Goal: Task Accomplishment & Management: Complete application form

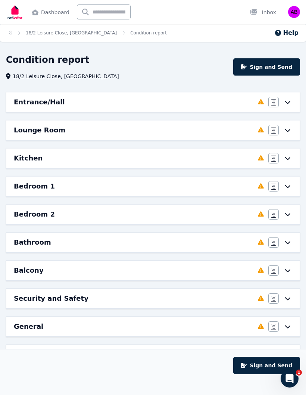
click at [287, 101] on icon at bounding box center [288, 102] width 9 height 6
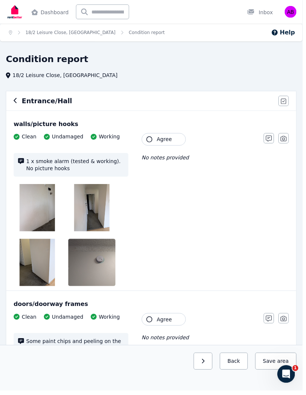
scroll to position [1, 0]
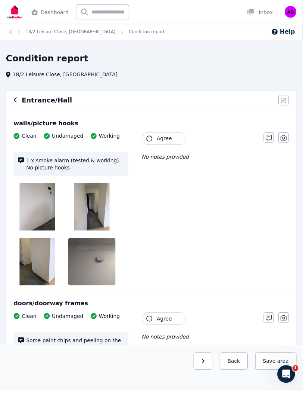
click at [38, 212] on img at bounding box center [38, 209] width 36 height 48
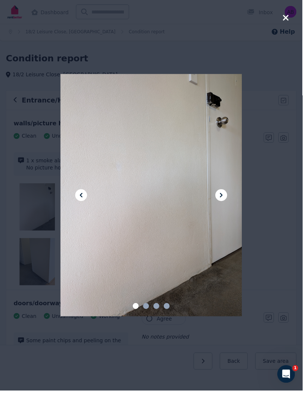
scroll to position [0, 0]
click at [226, 198] on icon at bounding box center [224, 197] width 9 height 9
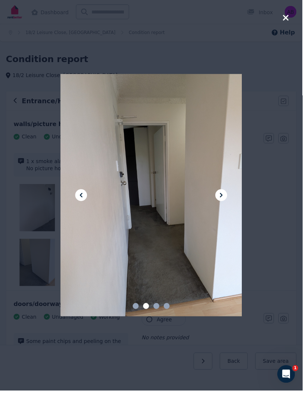
click at [225, 200] on icon at bounding box center [224, 197] width 3 height 4
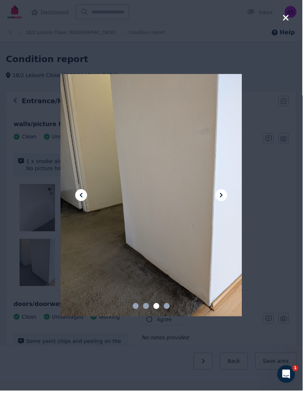
click at [228, 202] on icon at bounding box center [224, 197] width 9 height 9
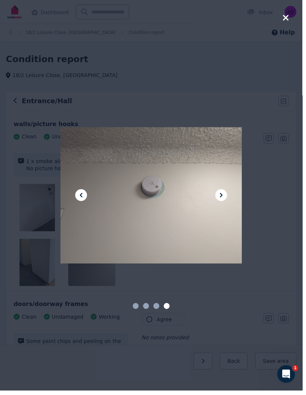
click at [228, 198] on icon at bounding box center [224, 197] width 9 height 9
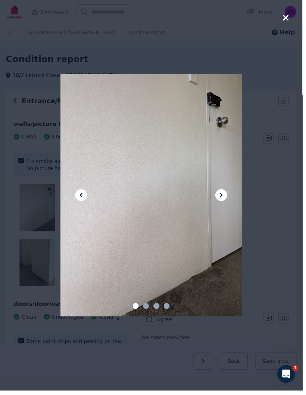
click at [290, 22] on icon "button" at bounding box center [289, 17] width 7 height 9
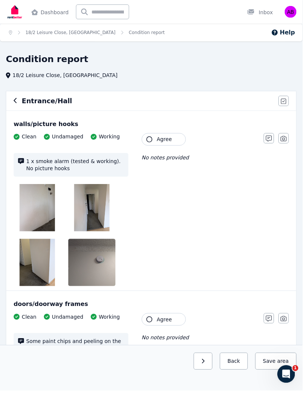
click at [148, 141] on icon "button" at bounding box center [151, 141] width 6 height 6
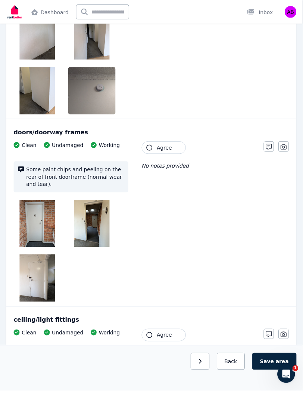
scroll to position [180, 0]
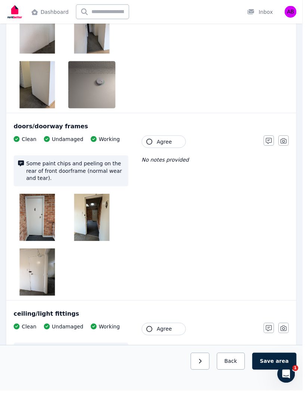
click at [39, 221] on img at bounding box center [38, 220] width 36 height 48
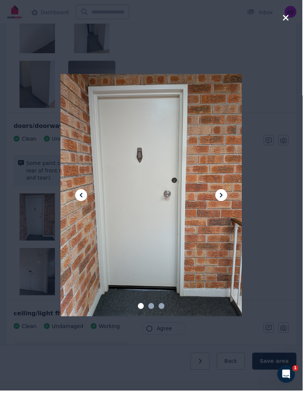
click at [226, 202] on icon at bounding box center [224, 197] width 9 height 9
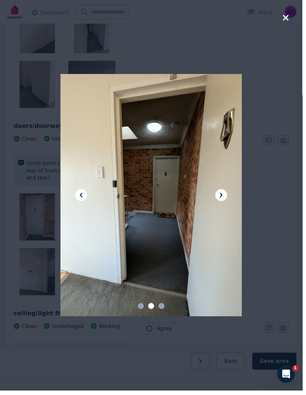
click at [223, 202] on icon at bounding box center [224, 197] width 9 height 9
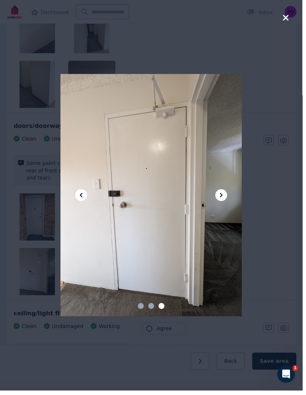
click at [291, 26] on div at bounding box center [153, 197] width 306 height 395
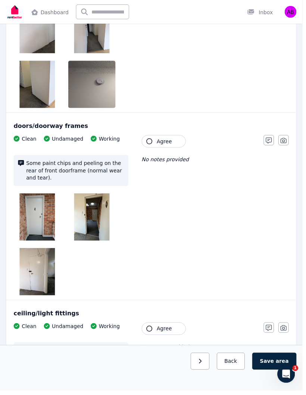
click at [152, 141] on icon "button" at bounding box center [151, 143] width 6 height 6
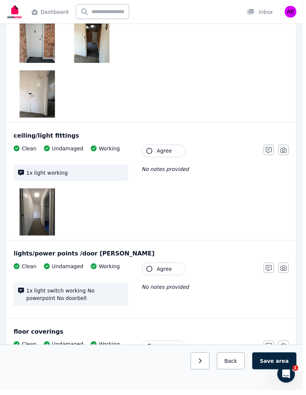
scroll to position [359, 0]
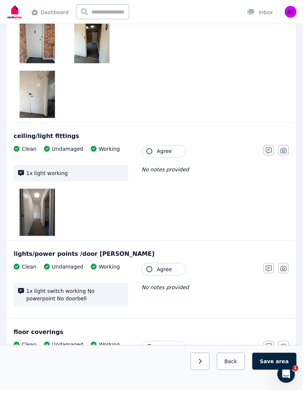
click at [33, 212] on img at bounding box center [38, 215] width 36 height 48
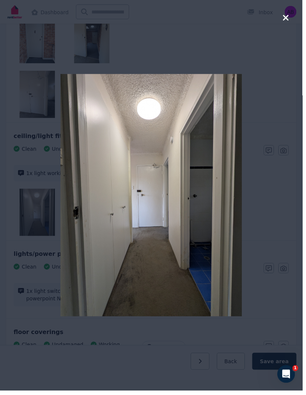
click at [288, 20] on div at bounding box center [153, 197] width 306 height 395
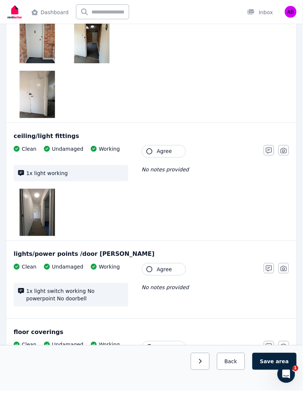
click at [165, 148] on button "Agree" at bounding box center [165, 152] width 45 height 13
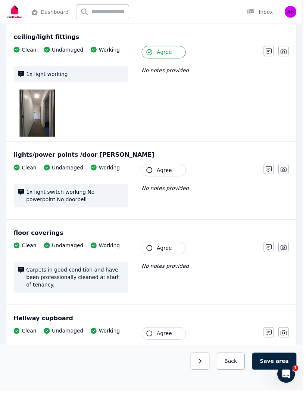
scroll to position [460, 0]
click at [147, 177] on button "Agree" at bounding box center [165, 171] width 45 height 13
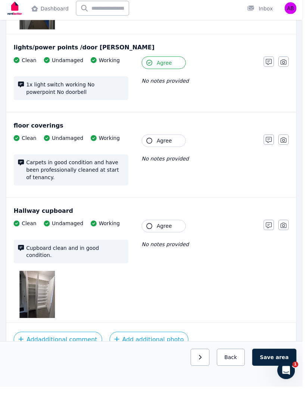
scroll to position [564, 0]
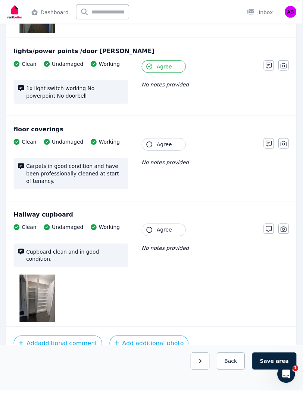
click at [270, 146] on icon "button" at bounding box center [272, 145] width 6 height 6
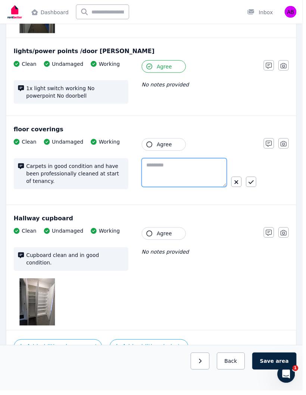
click at [185, 172] on textarea at bounding box center [186, 174] width 86 height 29
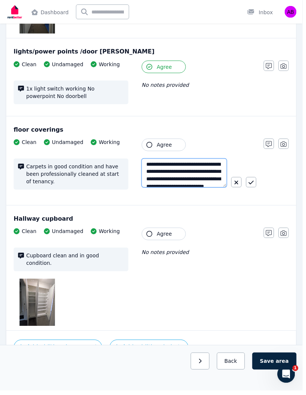
scroll to position [1, 0]
click at [181, 164] on textarea "**********" at bounding box center [186, 174] width 86 height 29
click at [183, 167] on textarea "**********" at bounding box center [186, 174] width 86 height 29
click at [160, 173] on textarea "**********" at bounding box center [186, 174] width 86 height 29
type textarea "**********"
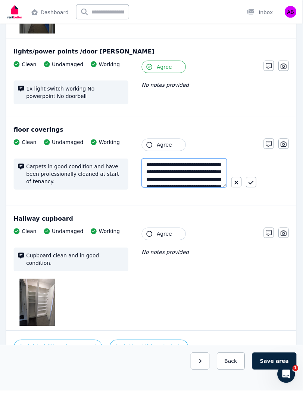
click at [175, 168] on textarea "**********" at bounding box center [186, 174] width 86 height 29
click at [199, 164] on textarea "**********" at bounding box center [186, 174] width 86 height 29
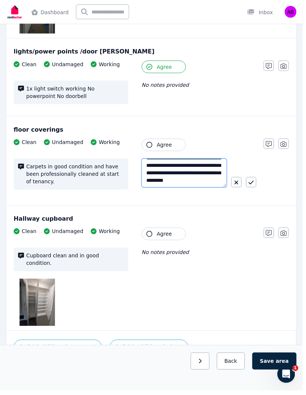
scroll to position [22, 0]
click at [251, 183] on button "button" at bounding box center [254, 184] width 10 height 10
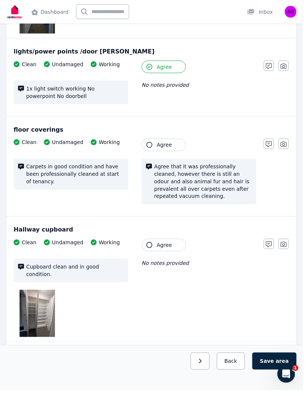
click at [156, 146] on button "Agree" at bounding box center [165, 146] width 45 height 13
click at [152, 144] on icon "button" at bounding box center [151, 146] width 6 height 6
click at [152, 146] on icon "button" at bounding box center [151, 146] width 6 height 6
click at [154, 147] on icon "button" at bounding box center [151, 146] width 6 height 6
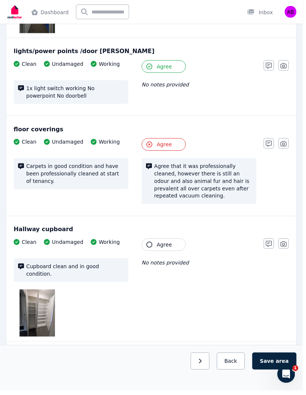
click at [155, 145] on button "Agree" at bounding box center [165, 146] width 45 height 13
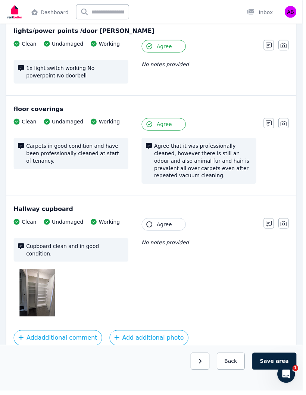
scroll to position [579, 0]
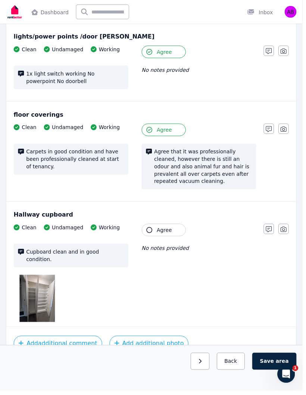
click at [158, 227] on button "Agree" at bounding box center [165, 232] width 45 height 13
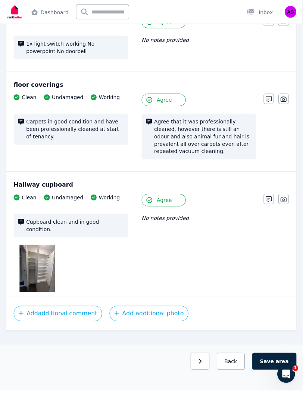
click at [274, 367] on button "Save area" at bounding box center [278, 364] width 45 height 17
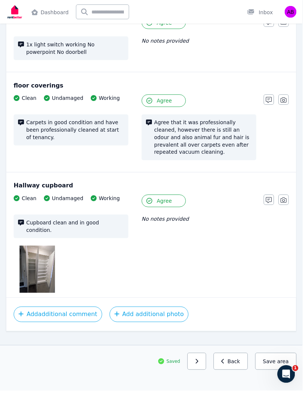
click at [204, 364] on button "button" at bounding box center [199, 364] width 19 height 17
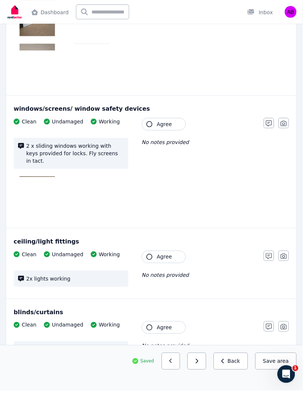
scroll to position [0, 0]
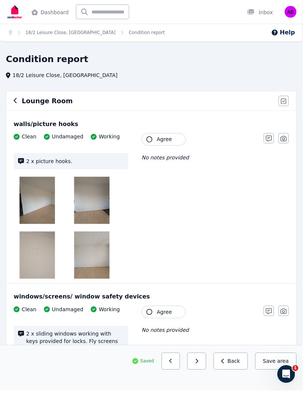
click at [90, 202] on img at bounding box center [93, 203] width 36 height 48
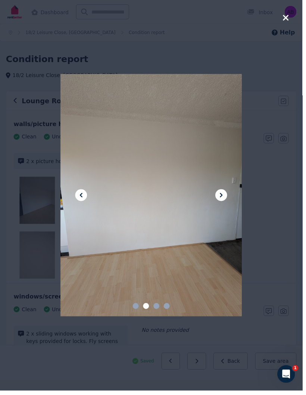
click at [223, 196] on icon at bounding box center [224, 197] width 9 height 9
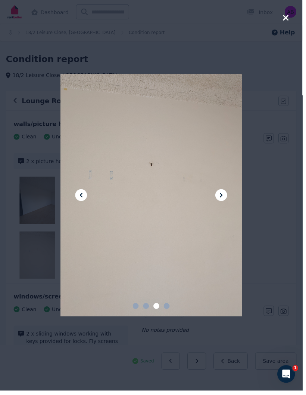
click at [226, 201] on icon at bounding box center [224, 197] width 9 height 9
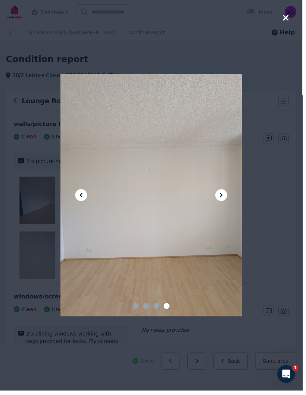
click at [221, 201] on button at bounding box center [224, 197] width 12 height 12
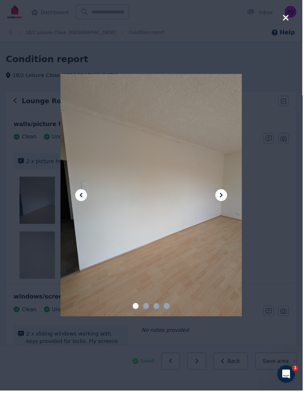
click at [30, 259] on div at bounding box center [153, 197] width 306 height 395
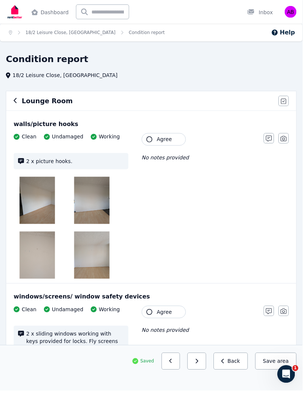
click at [166, 139] on span "Agree" at bounding box center [166, 140] width 15 height 7
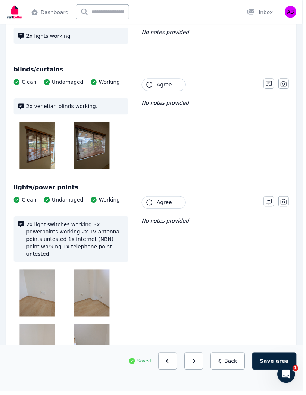
scroll to position [439, 0]
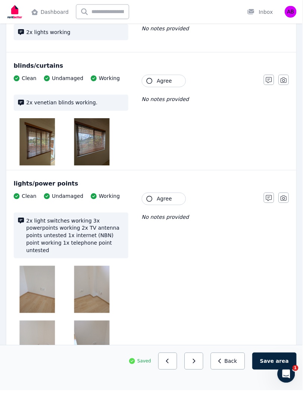
click at [34, 137] on img at bounding box center [38, 144] width 36 height 48
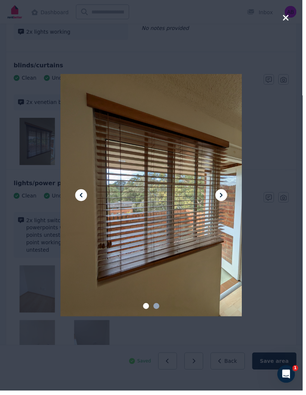
click at [227, 202] on icon at bounding box center [224, 197] width 9 height 9
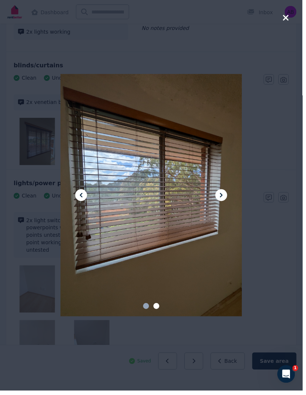
click at [291, 12] on div at bounding box center [153, 197] width 306 height 395
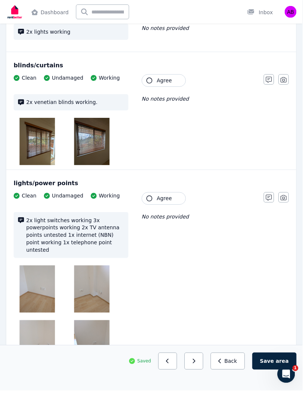
click at [151, 78] on icon "button" at bounding box center [151, 81] width 6 height 6
click at [34, 279] on img at bounding box center [38, 292] width 36 height 48
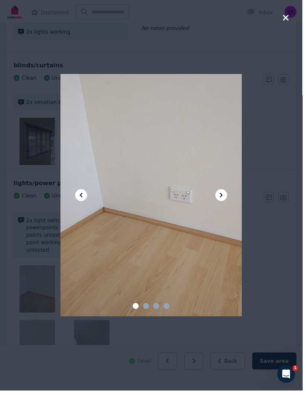
click at [226, 202] on icon at bounding box center [224, 197] width 9 height 9
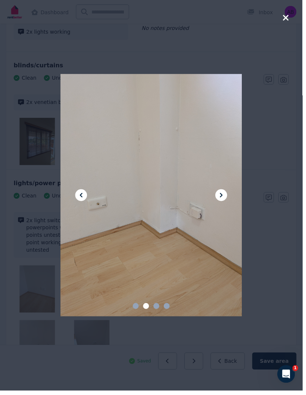
click at [224, 202] on icon at bounding box center [224, 197] width 9 height 9
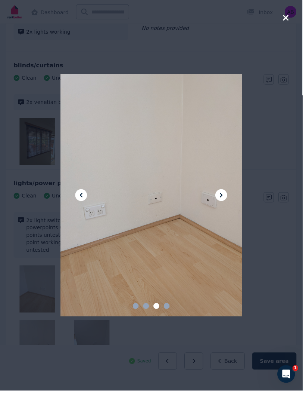
click at [80, 203] on button at bounding box center [82, 197] width 12 height 12
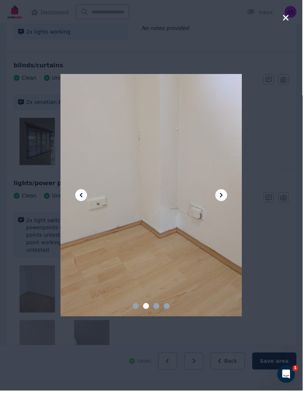
click at [223, 202] on icon at bounding box center [224, 197] width 9 height 9
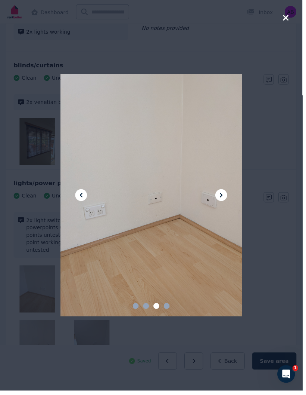
click at [87, 203] on button at bounding box center [82, 197] width 12 height 12
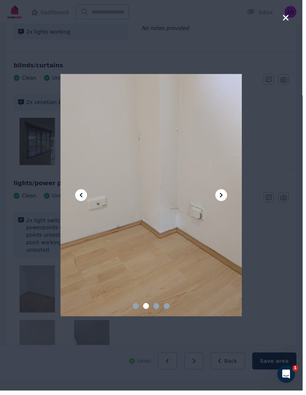
click at [225, 202] on icon at bounding box center [224, 197] width 9 height 9
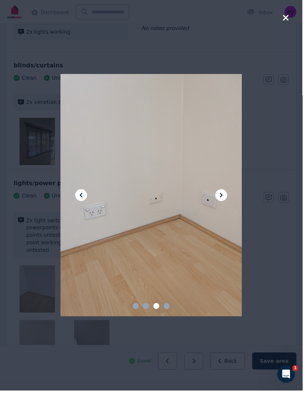
click at [226, 202] on icon at bounding box center [224, 197] width 9 height 9
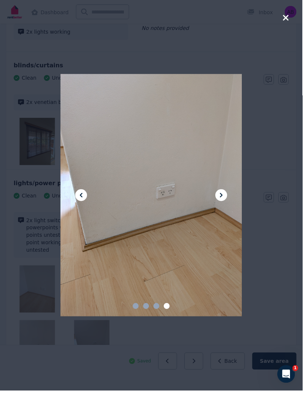
click at [84, 202] on icon at bounding box center [82, 197] width 9 height 9
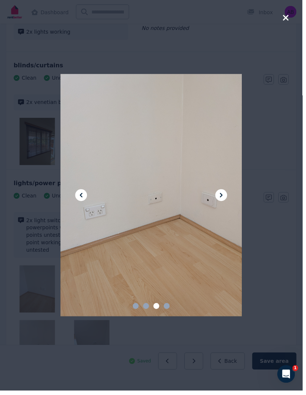
click at [229, 202] on icon at bounding box center [224, 197] width 9 height 9
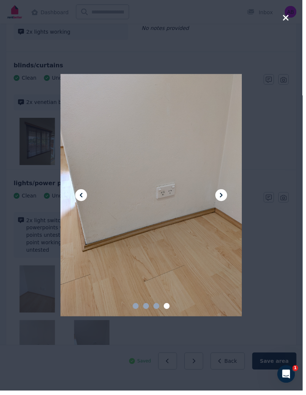
click at [287, 18] on div at bounding box center [153, 197] width 306 height 395
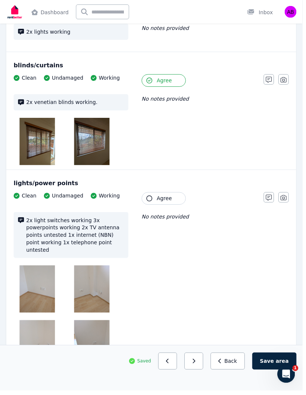
click at [154, 198] on icon "button" at bounding box center [151, 201] width 6 height 6
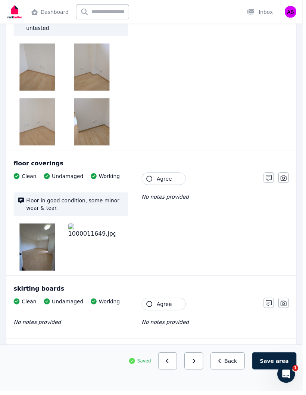
scroll to position [664, 0]
click at [35, 236] on img at bounding box center [38, 250] width 36 height 48
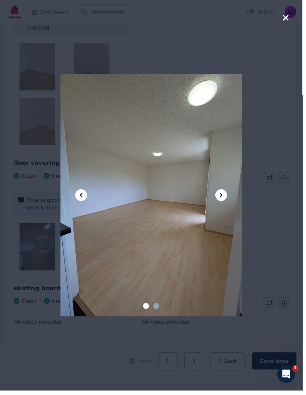
click at [223, 202] on icon at bounding box center [224, 197] width 9 height 9
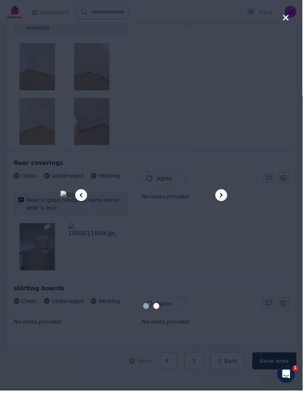
click at [223, 202] on icon at bounding box center [224, 197] width 9 height 9
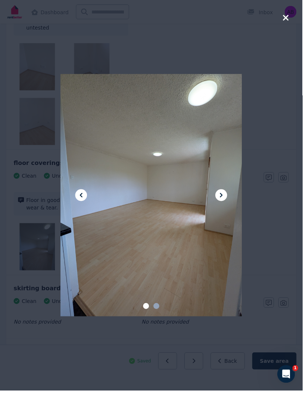
click at [293, 19] on icon "button" at bounding box center [289, 17] width 7 height 9
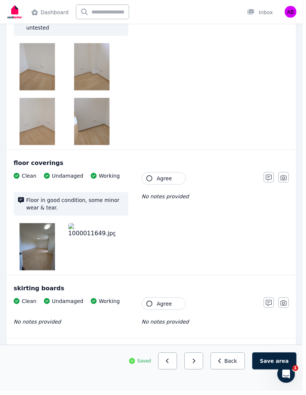
click at [157, 174] on button "Agree" at bounding box center [165, 180] width 45 height 13
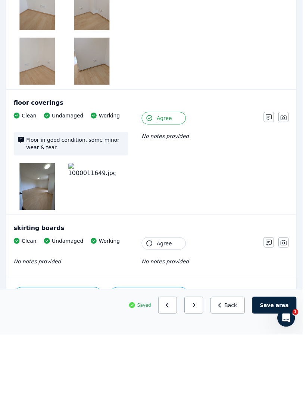
scroll to position [668, 0]
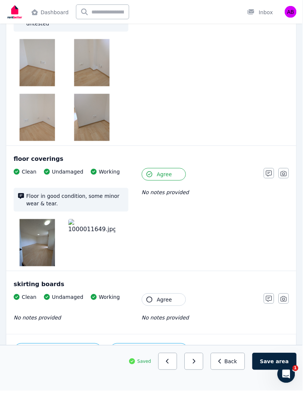
click at [149, 300] on icon "button" at bounding box center [151, 303] width 6 height 6
click at [273, 374] on button "Save area" at bounding box center [278, 364] width 45 height 17
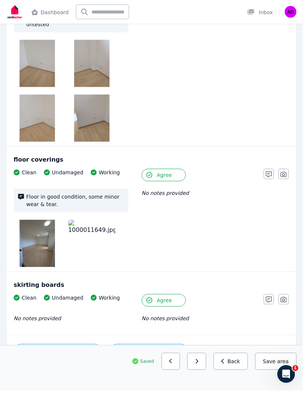
click at [201, 368] on icon "button" at bounding box center [199, 364] width 3 height 5
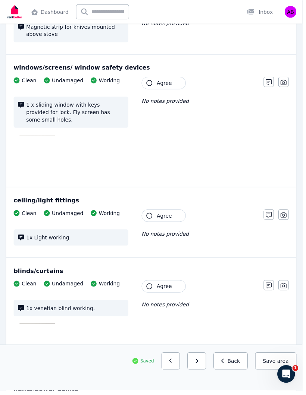
scroll to position [0, 0]
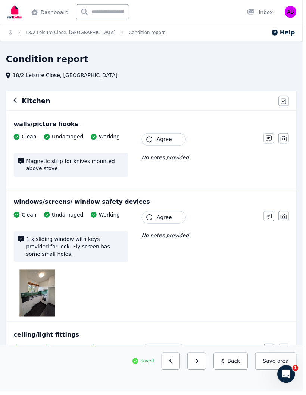
click at [158, 142] on button "Agree" at bounding box center [165, 141] width 45 height 13
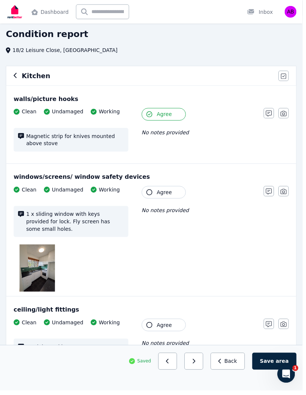
scroll to position [26, 0]
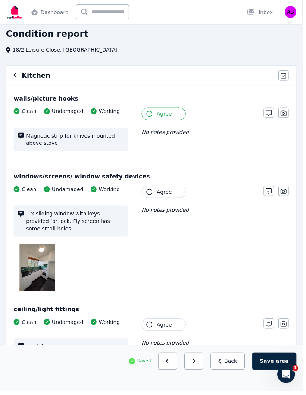
click at [38, 273] on img at bounding box center [38, 271] width 36 height 48
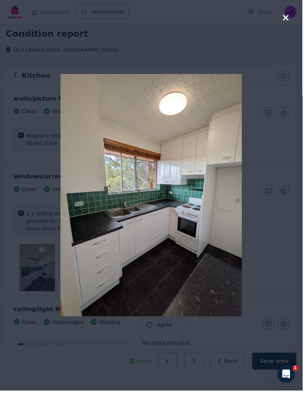
click at [291, 19] on icon "button" at bounding box center [289, 17] width 7 height 9
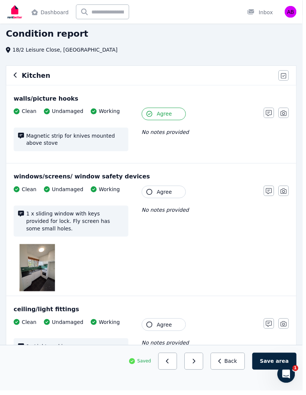
click at [35, 261] on img at bounding box center [38, 271] width 36 height 48
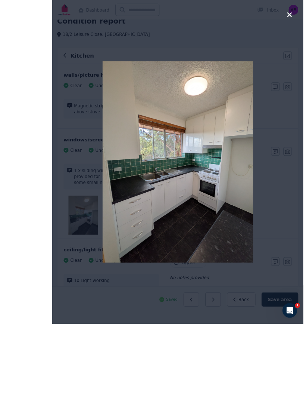
scroll to position [40, 0]
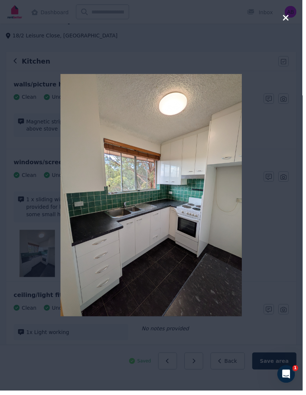
click at [290, 23] on div at bounding box center [153, 197] width 306 height 395
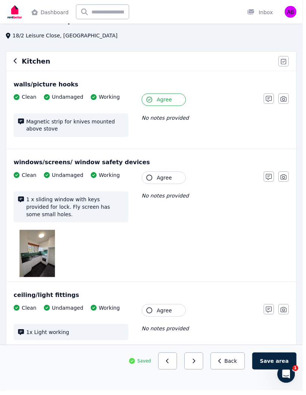
click at [153, 178] on icon "button" at bounding box center [151, 180] width 6 height 6
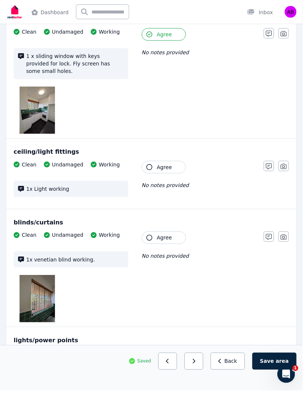
scroll to position [185, 0]
click at [152, 166] on icon "button" at bounding box center [151, 169] width 6 height 6
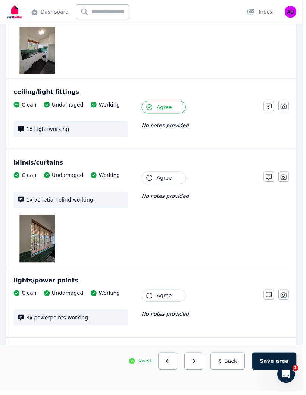
scroll to position [283, 0]
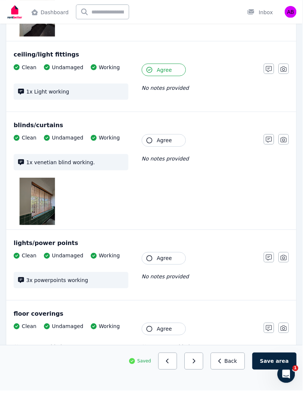
click at [157, 136] on button "Agree" at bounding box center [165, 142] width 45 height 13
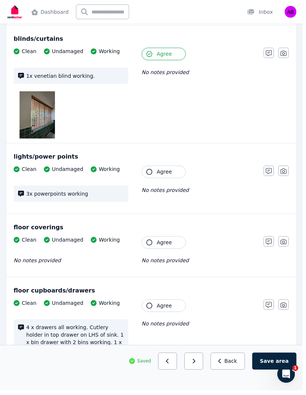
scroll to position [370, 0]
click at [150, 171] on icon "button" at bounding box center [151, 174] width 6 height 6
click at [148, 241] on button "Agree" at bounding box center [165, 245] width 45 height 13
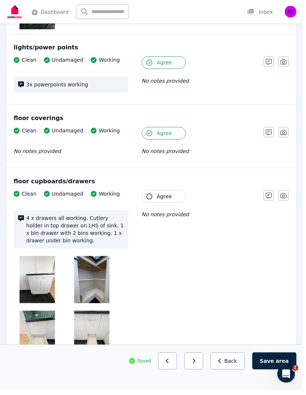
scroll to position [481, 0]
click at [31, 280] on img at bounding box center [38, 283] width 36 height 48
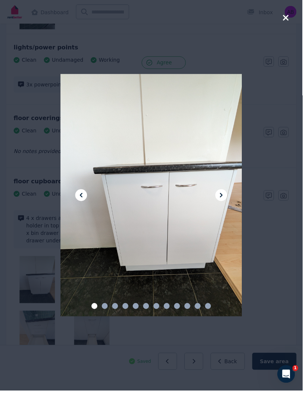
click at [222, 203] on button at bounding box center [224, 197] width 12 height 12
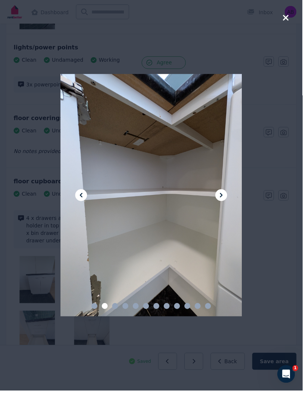
click at [224, 202] on icon at bounding box center [224, 197] width 9 height 9
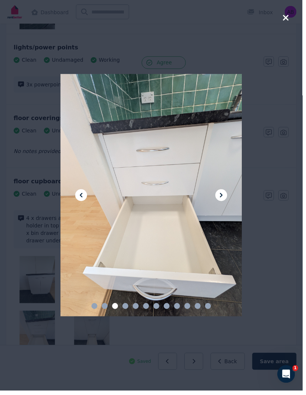
click at [229, 202] on icon at bounding box center [224, 197] width 9 height 9
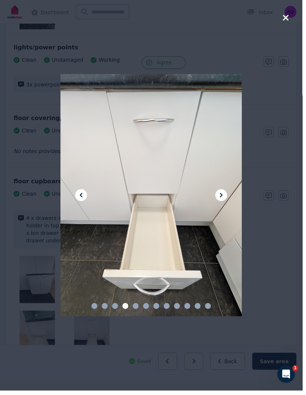
click at [224, 202] on icon at bounding box center [224, 197] width 9 height 9
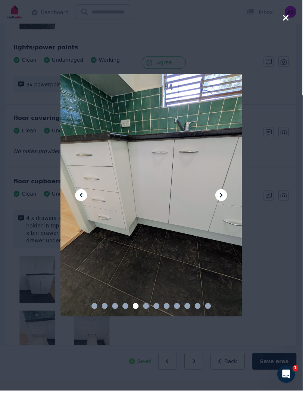
click at [223, 202] on icon at bounding box center [224, 197] width 9 height 9
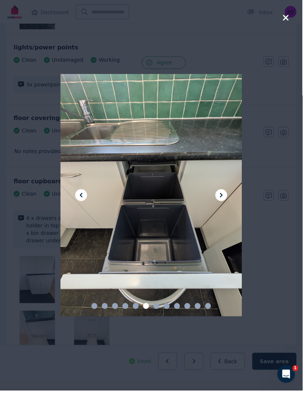
click at [222, 203] on button at bounding box center [224, 197] width 12 height 12
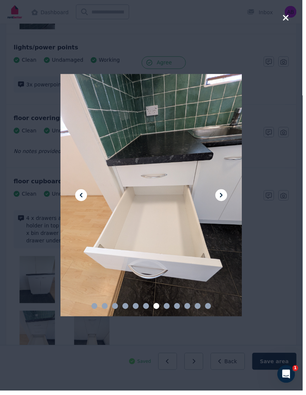
click at [223, 207] on div at bounding box center [153, 197] width 184 height 245
click at [222, 203] on button at bounding box center [224, 197] width 12 height 12
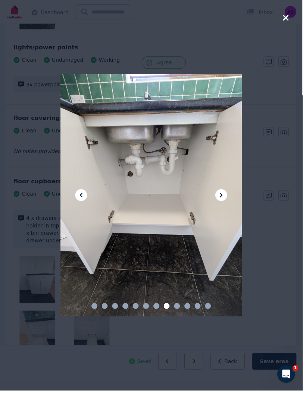
click at [225, 202] on icon at bounding box center [224, 197] width 9 height 9
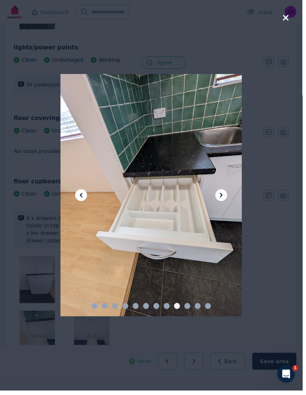
click at [229, 202] on icon at bounding box center [224, 197] width 9 height 9
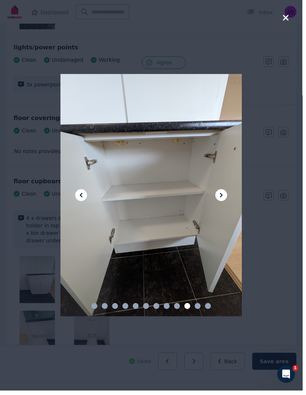
click at [225, 200] on icon at bounding box center [224, 197] width 3 height 4
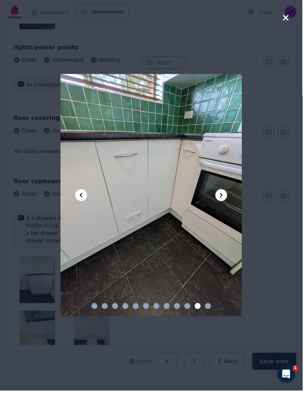
click at [228, 202] on icon at bounding box center [224, 197] width 9 height 9
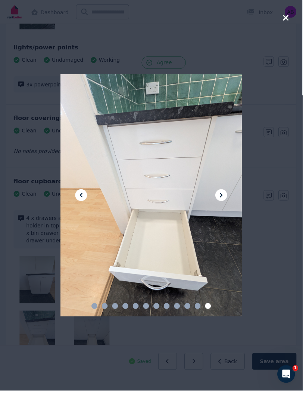
click at [223, 202] on icon at bounding box center [224, 197] width 9 height 9
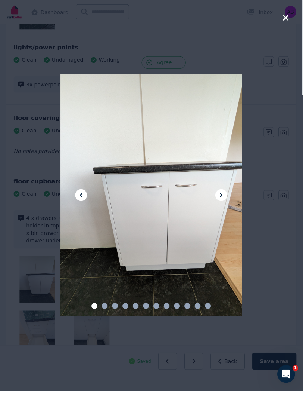
click at [287, 22] on div at bounding box center [153, 197] width 306 height 395
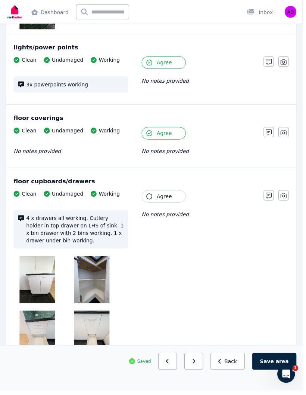
click at [169, 192] on button "Agree" at bounding box center [165, 198] width 45 height 13
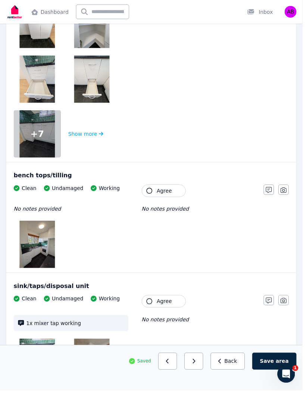
scroll to position [739, 0]
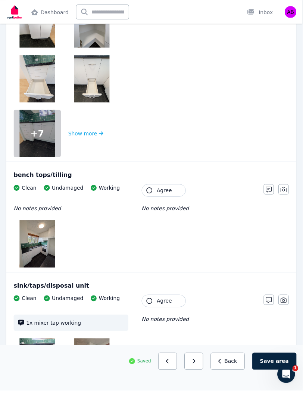
click at [154, 189] on icon "button" at bounding box center [151, 192] width 6 height 6
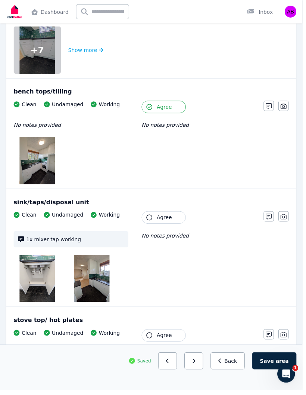
scroll to position [860, 0]
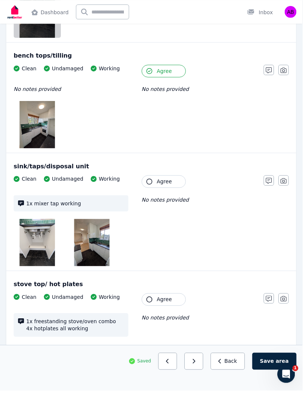
click at [167, 180] on span "Agree" at bounding box center [166, 183] width 15 height 7
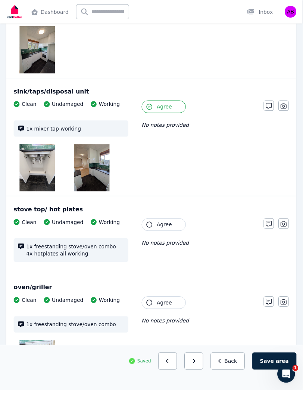
scroll to position [953, 0]
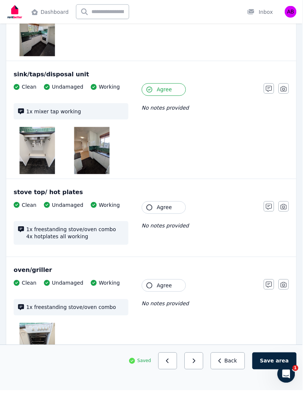
click at [163, 206] on span "Agree" at bounding box center [166, 209] width 15 height 7
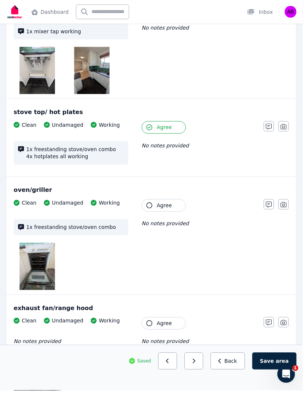
scroll to position [1034, 0]
click at [40, 262] on img at bounding box center [38, 269] width 36 height 48
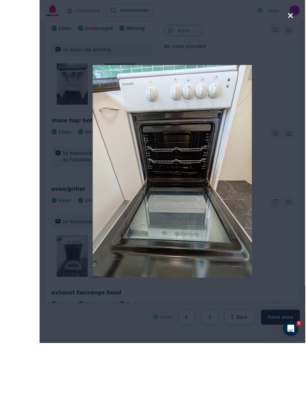
scroll to position [1035, 0]
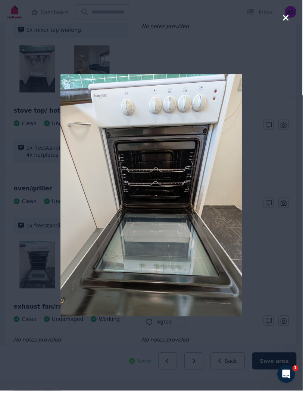
click at [293, 22] on icon "button" at bounding box center [289, 17] width 7 height 9
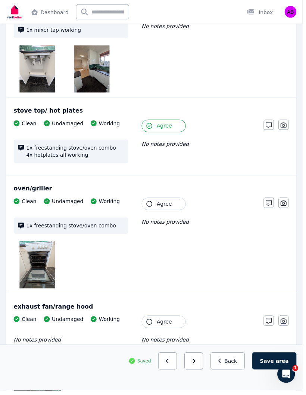
click at [155, 200] on button "Agree" at bounding box center [165, 206] width 45 height 13
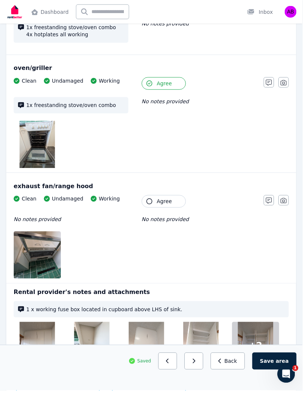
scroll to position [1158, 0]
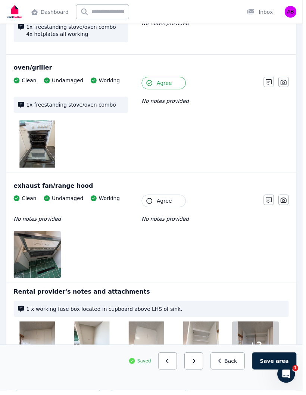
click at [154, 197] on button "Agree" at bounding box center [165, 203] width 45 height 13
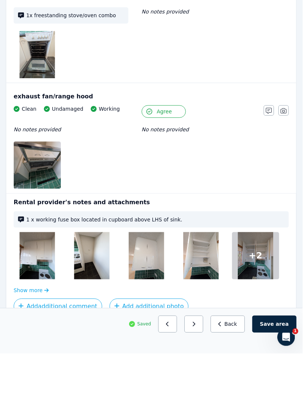
scroll to position [1211, 0]
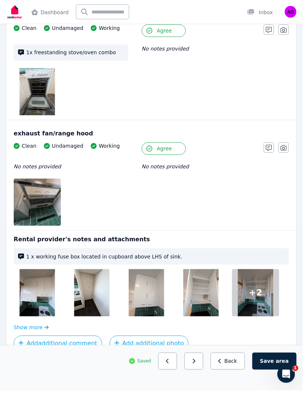
click at [34, 296] on img at bounding box center [38, 296] width 36 height 48
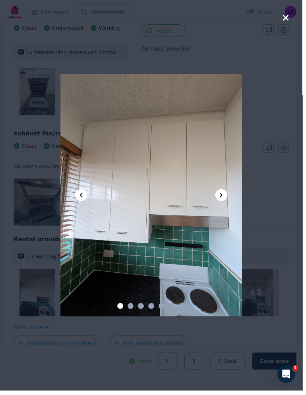
click at [223, 202] on icon at bounding box center [224, 197] width 9 height 9
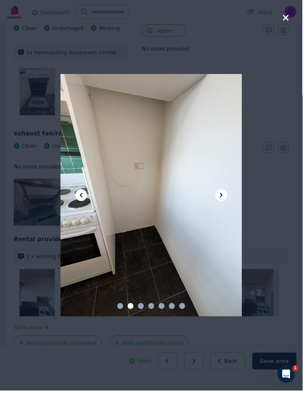
click at [224, 202] on icon at bounding box center [224, 197] width 9 height 9
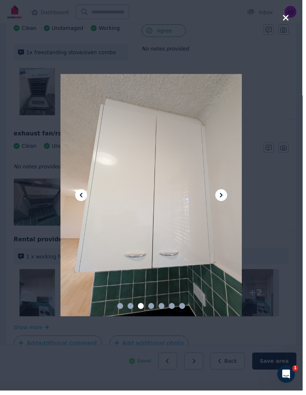
click at [224, 202] on icon at bounding box center [224, 197] width 9 height 9
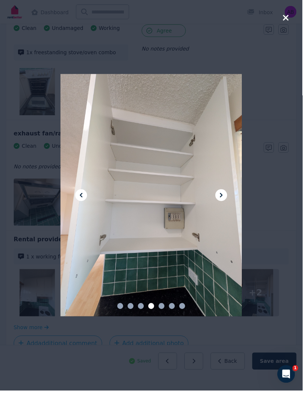
click at [226, 202] on icon at bounding box center [224, 197] width 9 height 9
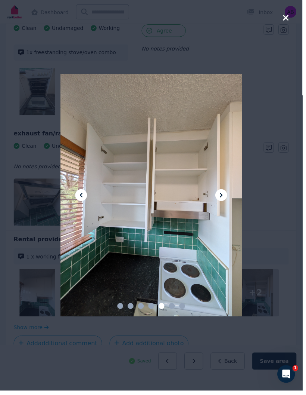
click at [220, 221] on div at bounding box center [153, 197] width 184 height 245
click at [219, 220] on div at bounding box center [153, 197] width 184 height 245
click at [222, 203] on button at bounding box center [224, 197] width 12 height 12
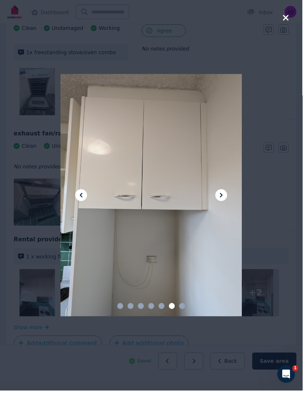
click at [225, 202] on icon at bounding box center [224, 197] width 9 height 9
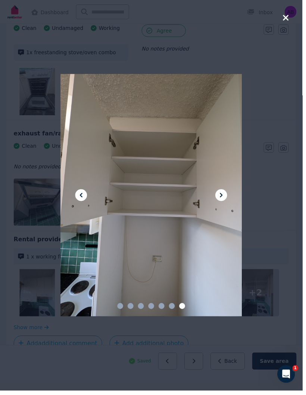
click at [225, 202] on icon at bounding box center [224, 197] width 9 height 9
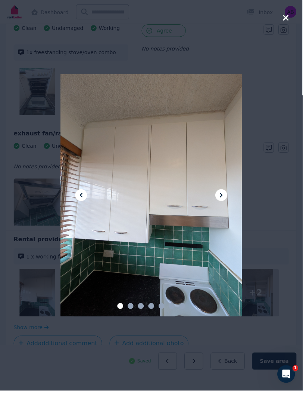
click at [291, 20] on icon "button" at bounding box center [290, 18] width 6 height 6
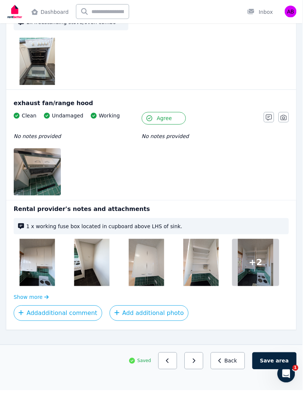
scroll to position [1241, 0]
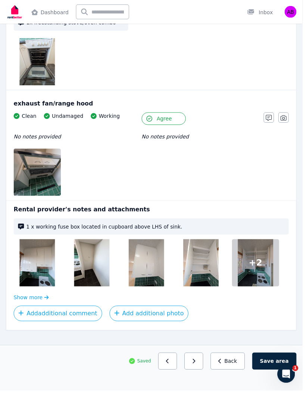
click at [275, 368] on button "Save area" at bounding box center [278, 364] width 45 height 17
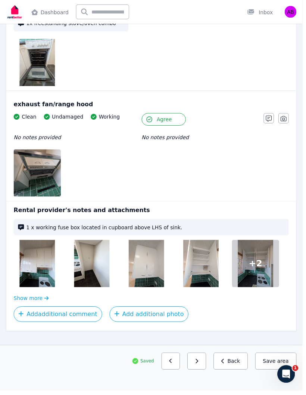
click at [202, 366] on button "button" at bounding box center [199, 364] width 19 height 17
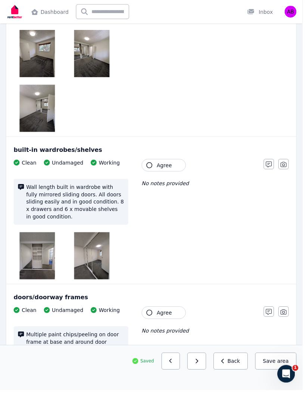
scroll to position [0, 0]
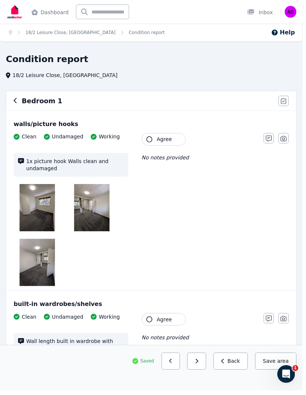
click at [236, 369] on button "Back" at bounding box center [233, 364] width 35 height 17
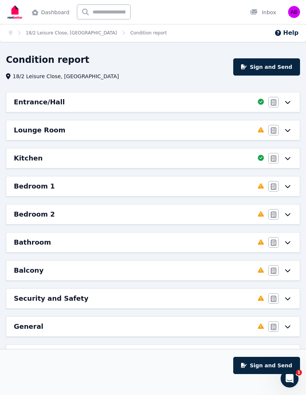
click at [213, 129] on div "Lounge Room" at bounding box center [134, 130] width 240 height 10
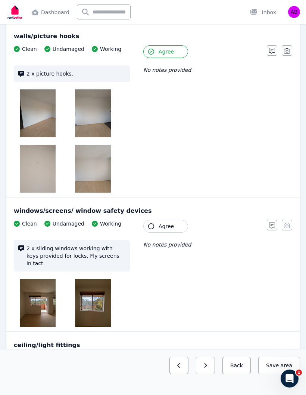
scroll to position [91, 0]
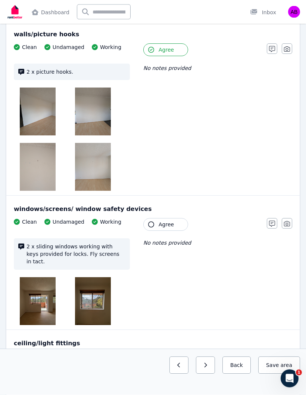
click at [150, 225] on icon "button" at bounding box center [151, 225] width 6 height 6
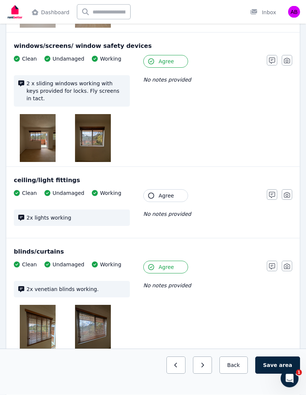
scroll to position [254, 0]
click at [150, 191] on button "Agree" at bounding box center [165, 195] width 45 height 13
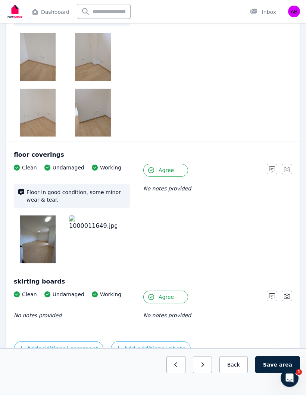
scroll to position [674, 0]
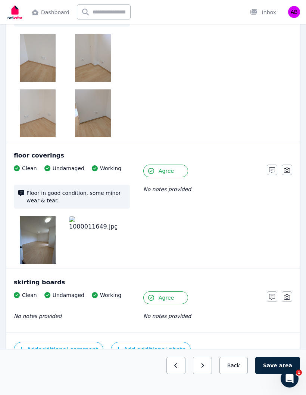
click at [268, 374] on button "Save area" at bounding box center [278, 364] width 45 height 17
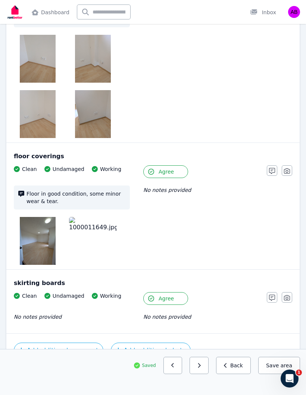
click at [201, 368] on icon "button" at bounding box center [199, 364] width 3 height 5
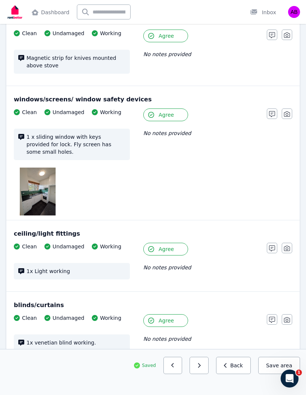
scroll to position [102, 0]
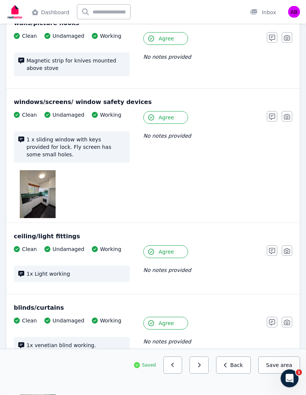
click at [43, 188] on img at bounding box center [38, 194] width 36 height 48
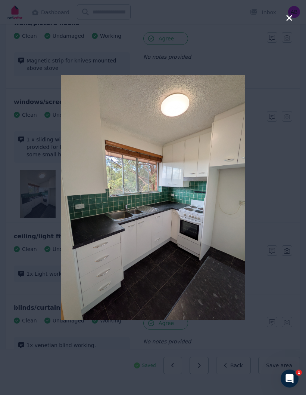
click at [41, 189] on div at bounding box center [153, 197] width 306 height 395
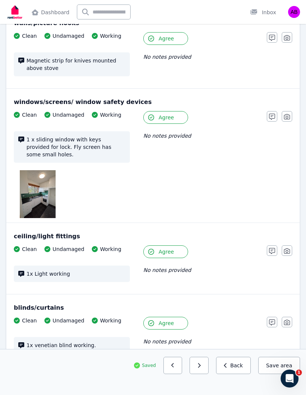
click at [39, 185] on img at bounding box center [38, 194] width 36 height 48
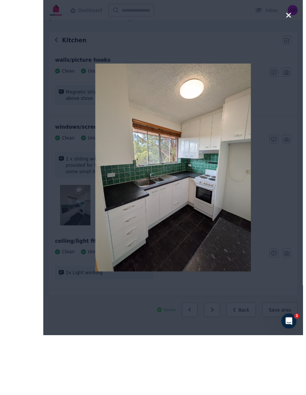
scroll to position [92, 0]
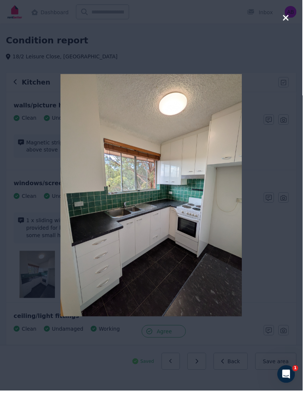
click at [291, 18] on icon "button" at bounding box center [289, 17] width 7 height 9
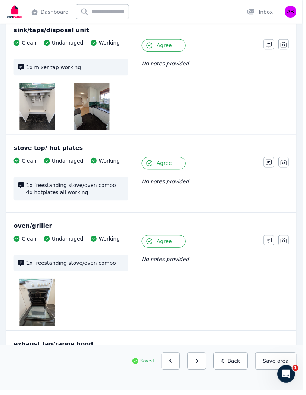
scroll to position [998, 0]
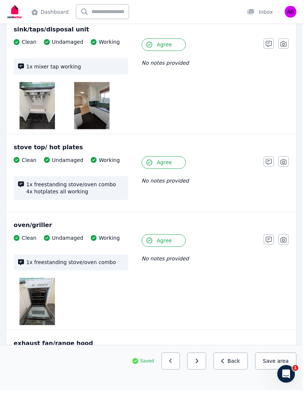
click at [97, 98] on img at bounding box center [93, 107] width 36 height 48
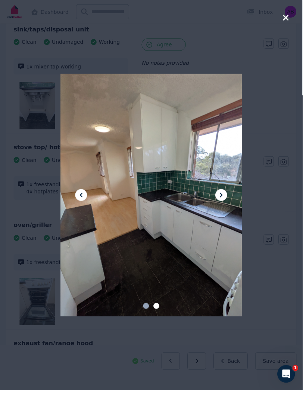
scroll to position [999, 0]
click at [226, 202] on icon at bounding box center [224, 197] width 9 height 9
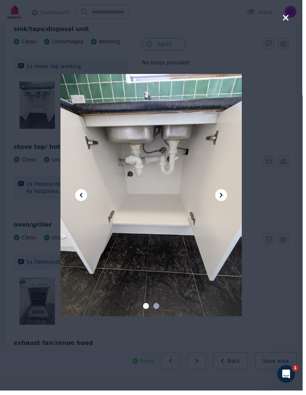
click at [288, 21] on div at bounding box center [153, 197] width 306 height 395
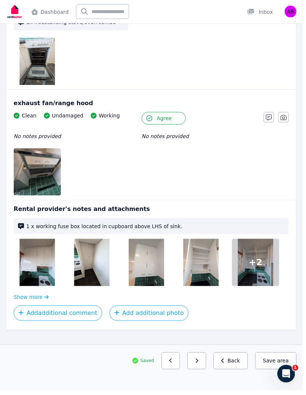
scroll to position [1241, 0]
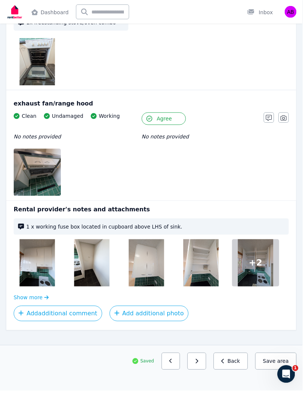
click at [257, 265] on div at bounding box center [259, 266] width 48 height 48
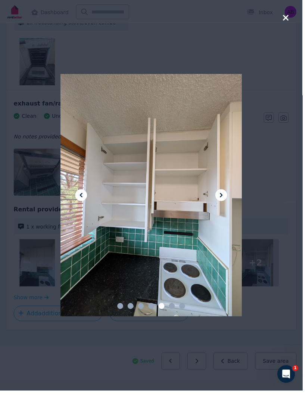
click at [256, 264] on div at bounding box center [153, 197] width 306 height 395
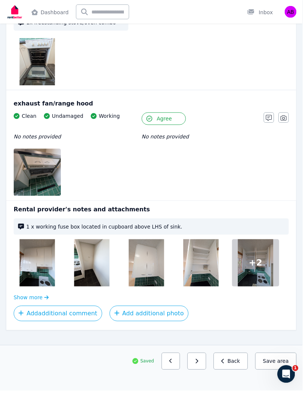
click at [265, 265] on div at bounding box center [259, 266] width 48 height 48
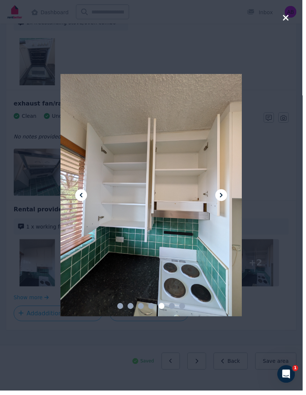
click at [229, 201] on icon at bounding box center [224, 197] width 9 height 9
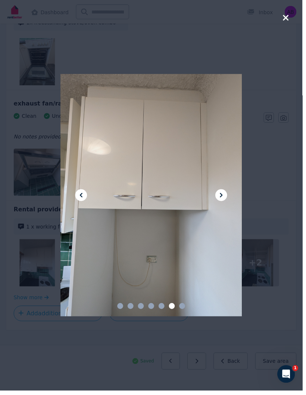
click at [226, 202] on icon at bounding box center [224, 197] width 9 height 9
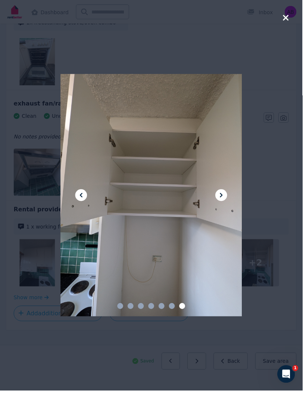
click at [226, 202] on icon at bounding box center [224, 197] width 9 height 9
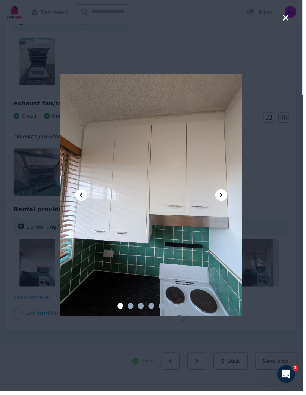
click at [224, 200] on icon at bounding box center [224, 197] width 9 height 9
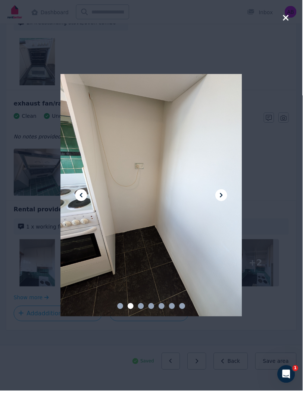
click at [224, 200] on icon at bounding box center [224, 197] width 9 height 9
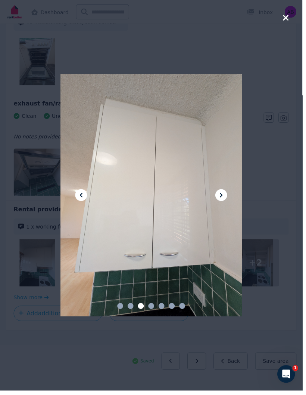
click at [222, 201] on button at bounding box center [224, 197] width 12 height 12
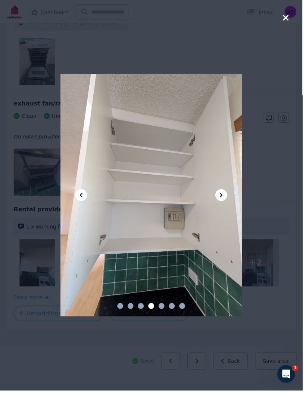
click at [222, 201] on button at bounding box center [224, 197] width 12 height 12
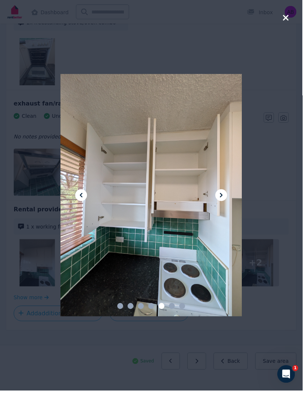
click at [223, 202] on icon at bounding box center [224, 197] width 9 height 9
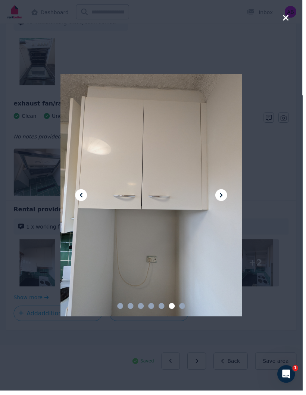
click at [223, 202] on icon at bounding box center [224, 197] width 9 height 9
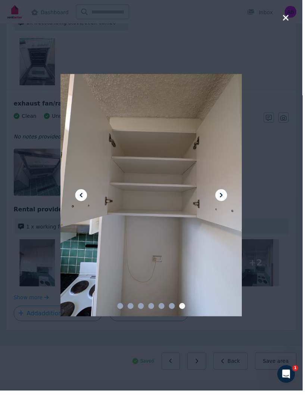
click at [290, 18] on icon "button" at bounding box center [289, 17] width 7 height 9
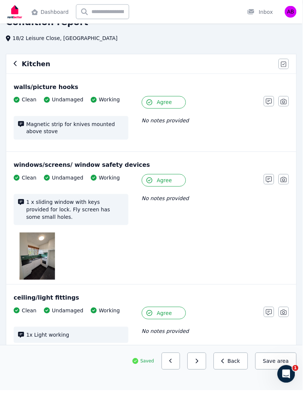
scroll to position [108, 0]
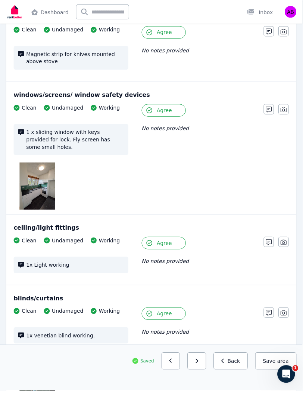
click at [270, 109] on icon "button" at bounding box center [272, 111] width 6 height 6
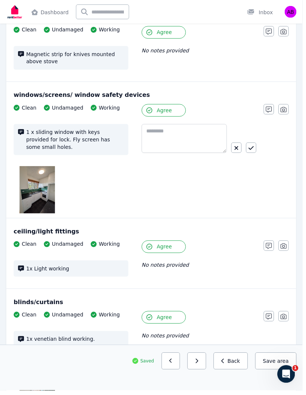
scroll to position [108, 0]
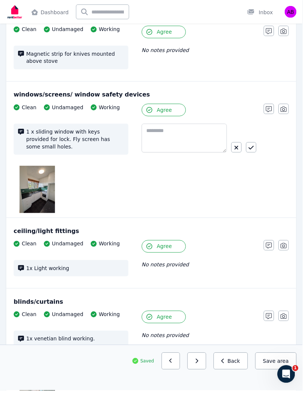
click at [285, 110] on icon "button" at bounding box center [287, 110] width 6 height 5
click at [198, 188] on icon at bounding box center [201, 184] width 9 height 11
click at [0, 0] on input "Upload a file or drag and drop" at bounding box center [0, 0] width 0 height 0
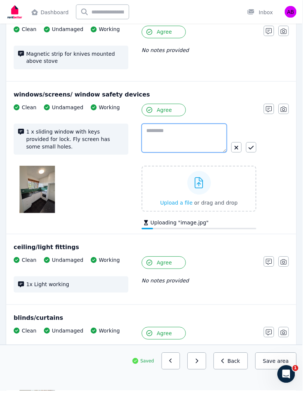
click at [174, 135] on textarea at bounding box center [186, 139] width 86 height 29
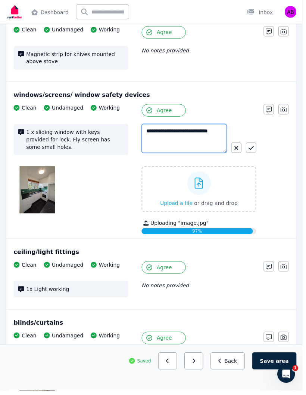
type textarea "**********"
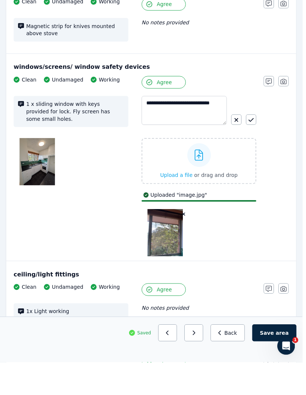
click at [253, 148] on icon "button" at bounding box center [254, 150] width 5 height 4
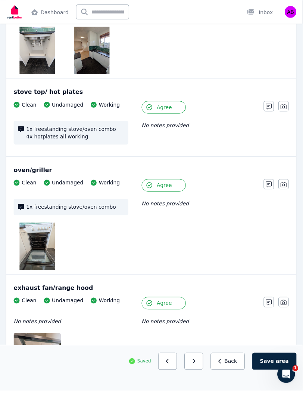
scroll to position [1115, 0]
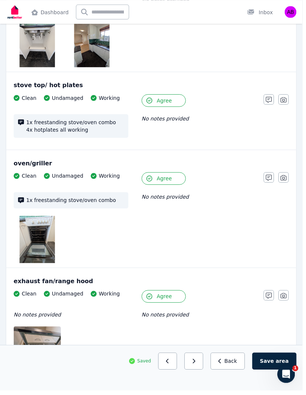
click at [199, 374] on button "button" at bounding box center [196, 364] width 19 height 17
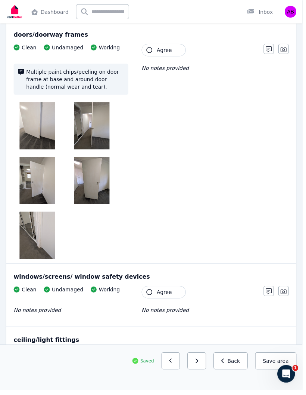
scroll to position [0, 0]
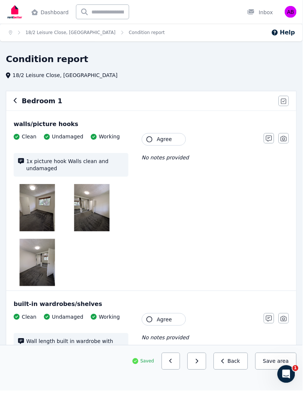
click at [37, 217] on img at bounding box center [38, 210] width 36 height 48
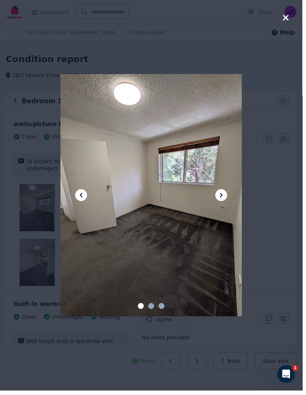
click at [224, 211] on div at bounding box center [153, 197] width 184 height 245
click at [222, 201] on button at bounding box center [224, 197] width 12 height 12
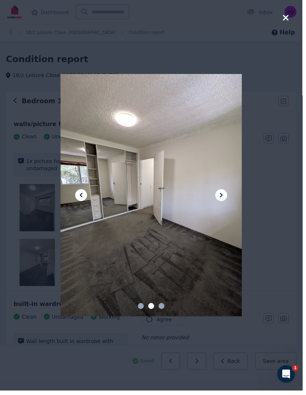
click at [226, 200] on icon at bounding box center [224, 197] width 9 height 9
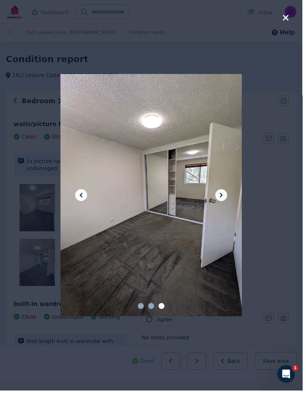
click at [223, 201] on icon at bounding box center [224, 197] width 9 height 9
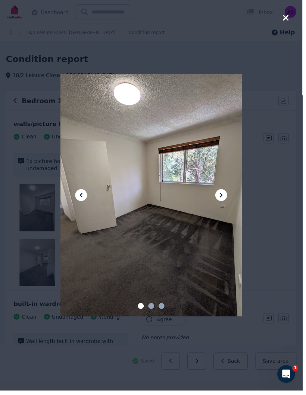
click at [293, 17] on icon "button" at bounding box center [289, 17] width 7 height 9
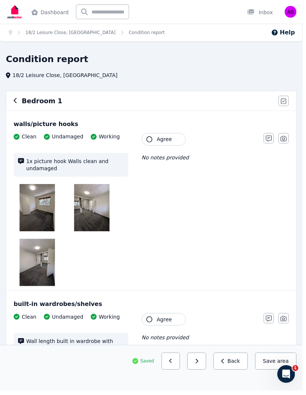
click at [162, 142] on span "Agree" at bounding box center [166, 140] width 15 height 7
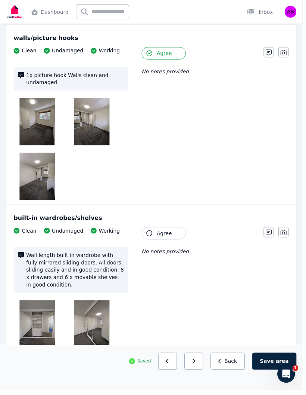
scroll to position [87, 0]
click at [42, 184] on img at bounding box center [38, 178] width 36 height 48
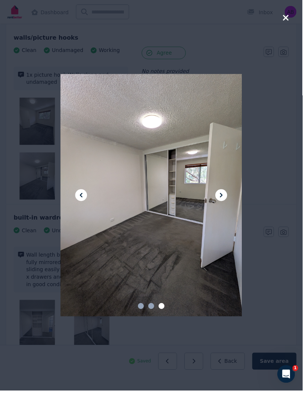
click at [293, 22] on icon "button" at bounding box center [289, 17] width 7 height 9
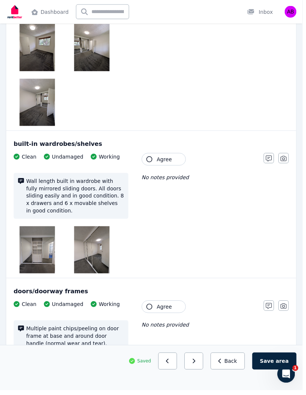
scroll to position [162, 0]
click at [150, 162] on icon "button" at bounding box center [151, 161] width 6 height 6
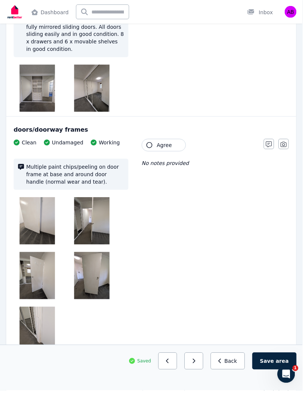
scroll to position [327, 0]
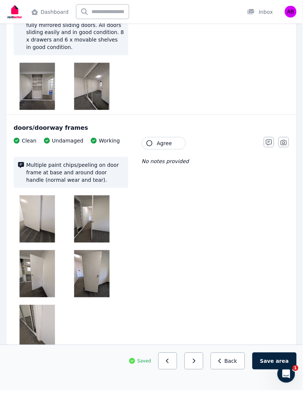
click at [36, 223] on img at bounding box center [38, 222] width 36 height 48
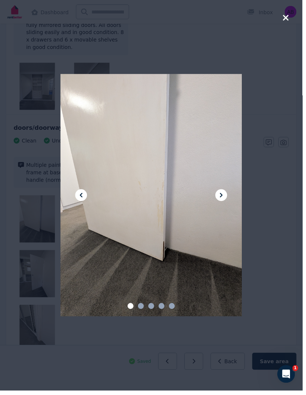
click at [226, 202] on icon at bounding box center [224, 197] width 9 height 9
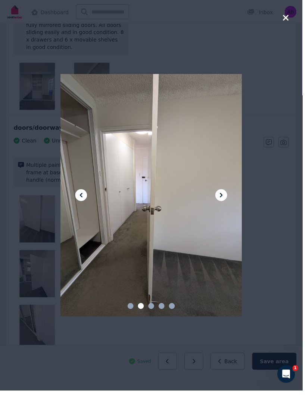
click at [223, 202] on icon at bounding box center [224, 197] width 9 height 9
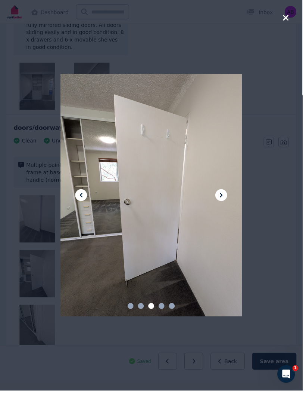
click at [223, 202] on icon at bounding box center [224, 197] width 9 height 9
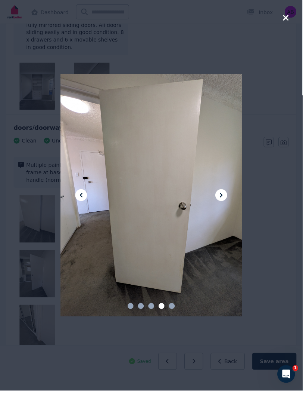
click at [225, 202] on icon at bounding box center [224, 197] width 9 height 9
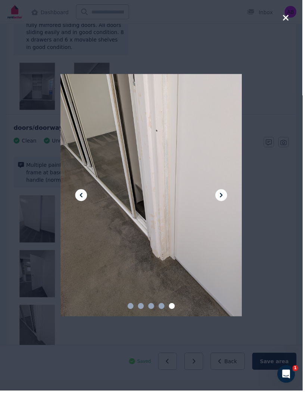
click at [226, 202] on icon at bounding box center [224, 197] width 9 height 9
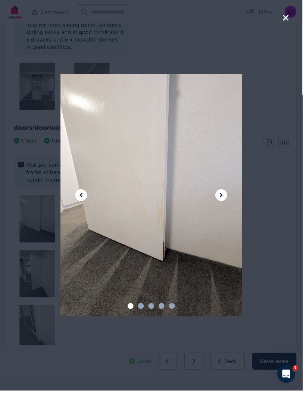
click at [284, 19] on div at bounding box center [153, 197] width 306 height 395
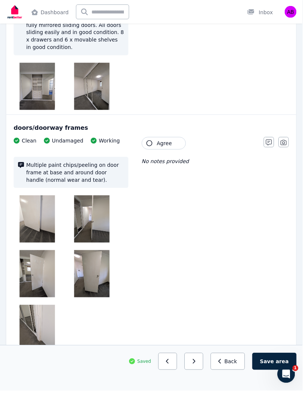
click at [168, 143] on span "Agree" at bounding box center [166, 144] width 15 height 7
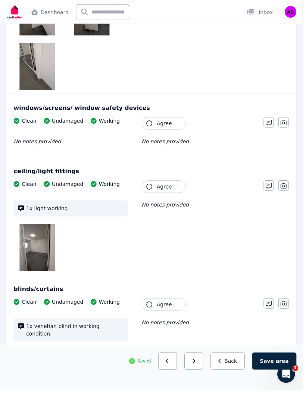
scroll to position [592, 0]
click at [154, 123] on icon "button" at bounding box center [151, 124] width 6 height 6
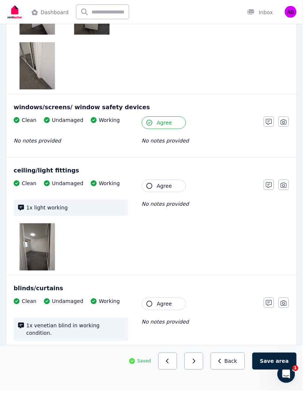
click at [161, 187] on span "Agree" at bounding box center [166, 187] width 15 height 7
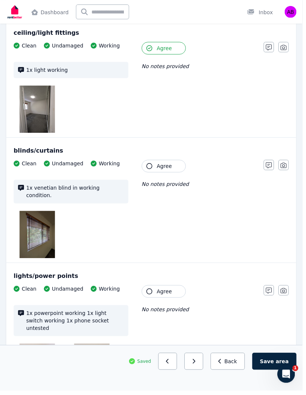
scroll to position [737, 0]
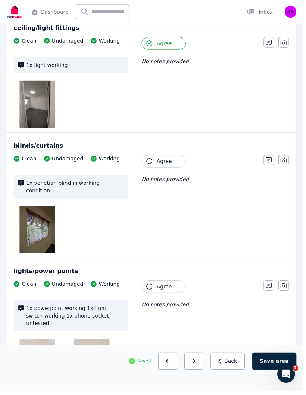
click at [161, 160] on span "Agree" at bounding box center [166, 162] width 15 height 7
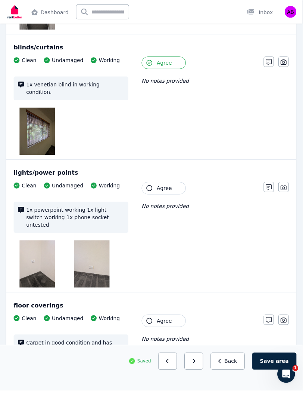
scroll to position [840, 0]
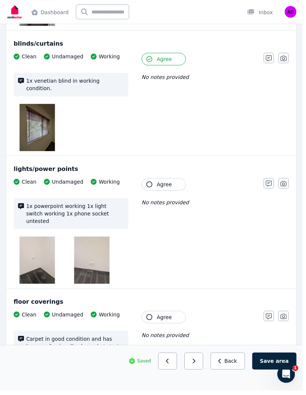
click at [159, 183] on button "Agree" at bounding box center [165, 186] width 45 height 13
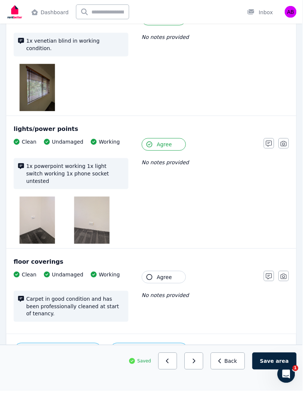
scroll to position [880, 0]
click at [153, 274] on button "Agree" at bounding box center [165, 280] width 45 height 13
click at [273, 276] on icon "button" at bounding box center [272, 279] width 6 height 6
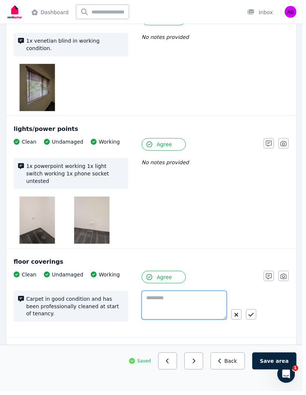
click at [183, 294] on textarea at bounding box center [186, 308] width 86 height 29
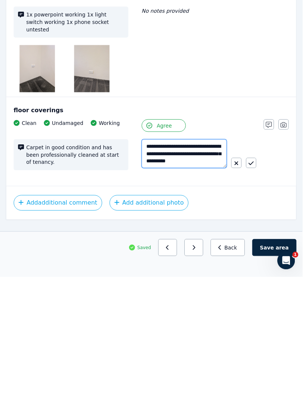
type textarea "**********"
click at [250, 274] on button "button" at bounding box center [254, 279] width 10 height 10
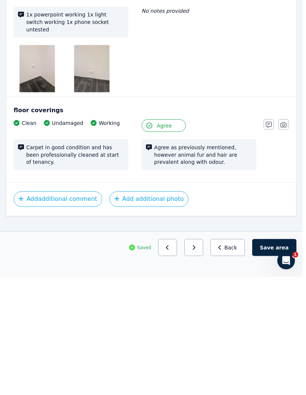
scroll to position [880, 0]
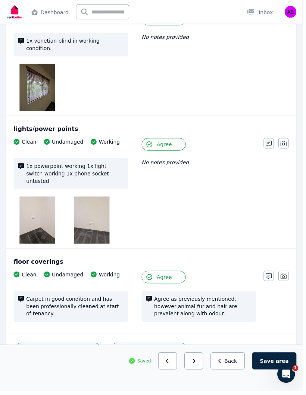
click at [269, 374] on button "Save area" at bounding box center [278, 364] width 45 height 17
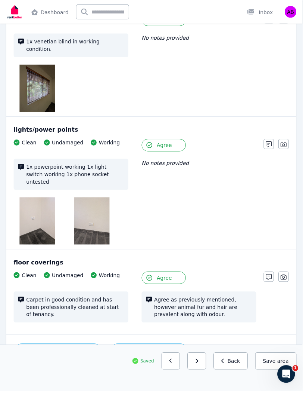
click at [201, 368] on icon "button" at bounding box center [199, 364] width 3 height 5
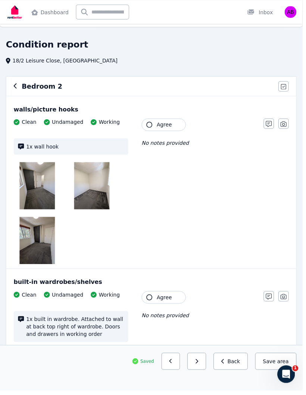
scroll to position [0, 0]
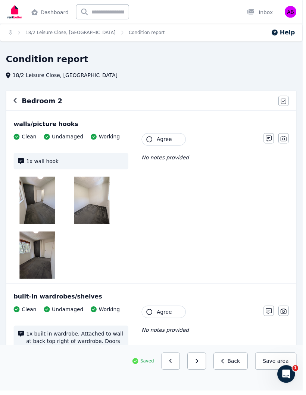
click at [166, 143] on span "Agree" at bounding box center [166, 140] width 15 height 7
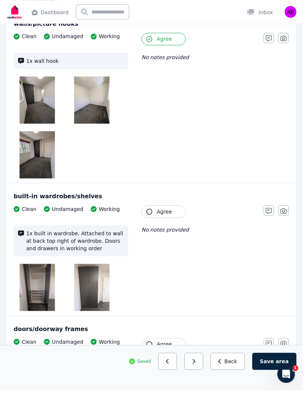
scroll to position [103, 0]
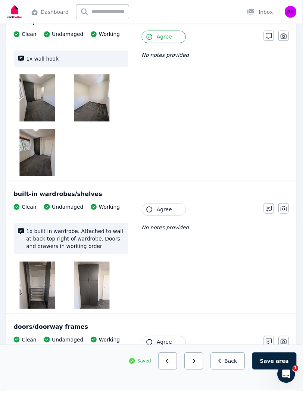
click at [166, 210] on span "Agree" at bounding box center [166, 211] width 15 height 7
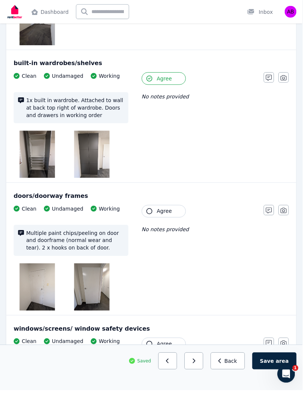
scroll to position [254, 0]
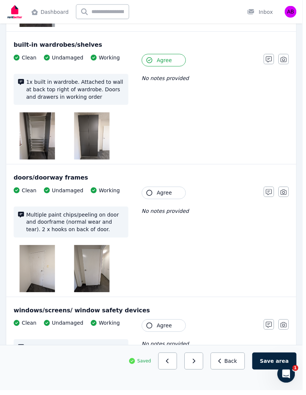
click at [40, 264] on img at bounding box center [38, 272] width 36 height 48
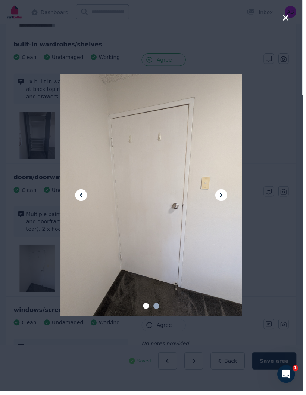
click at [226, 202] on icon at bounding box center [224, 197] width 9 height 9
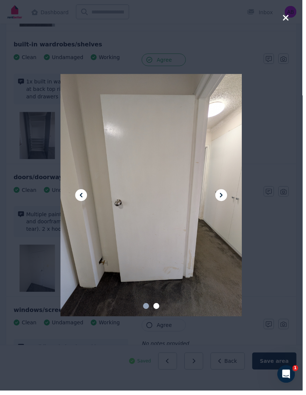
click at [288, 21] on div at bounding box center [153, 197] width 306 height 395
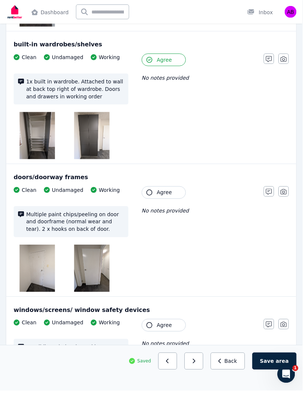
click at [169, 198] on span "Agree" at bounding box center [166, 194] width 15 height 7
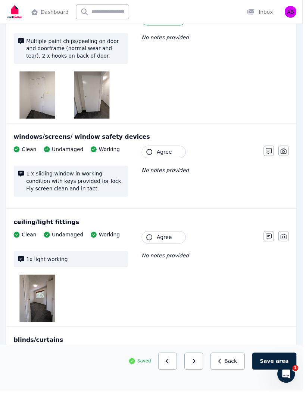
scroll to position [431, 0]
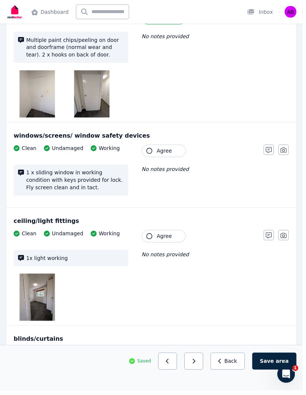
click at [168, 151] on span "Agree" at bounding box center [166, 152] width 15 height 7
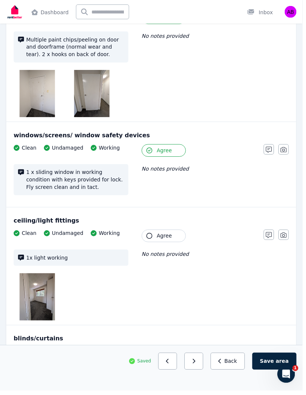
click at [159, 154] on span "Agree" at bounding box center [166, 151] width 15 height 7
click at [161, 152] on span "Agree" at bounding box center [166, 151] width 15 height 7
click at [272, 149] on icon "button" at bounding box center [272, 151] width 6 height 6
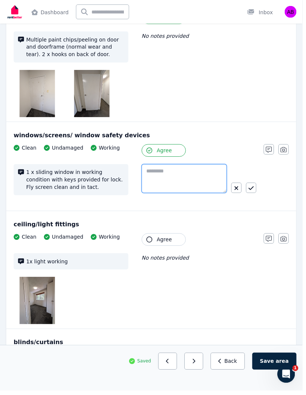
click at [178, 173] on textarea at bounding box center [186, 180] width 86 height 29
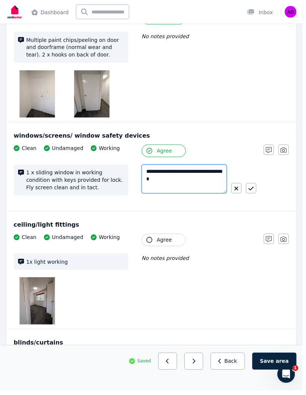
type textarea "**********"
click at [253, 188] on icon "button" at bounding box center [254, 191] width 5 height 6
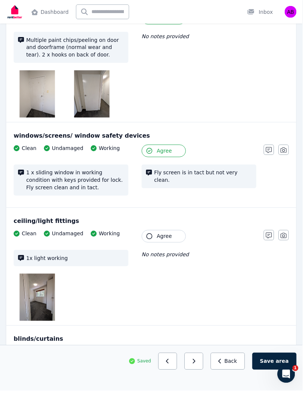
click at [240, 175] on span "Fly screen is in tact but not very clean." at bounding box center [205, 178] width 99 height 15
click at [243, 176] on span "Fly screen is in tact but not very clean." at bounding box center [205, 178] width 99 height 15
click at [271, 151] on icon "button" at bounding box center [272, 152] width 6 height 6
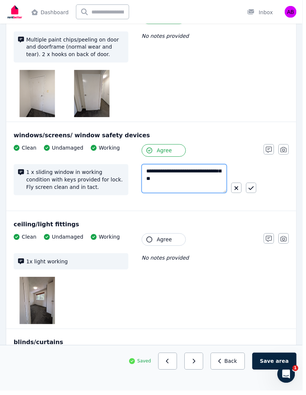
click at [160, 179] on textarea "**********" at bounding box center [186, 180] width 86 height 29
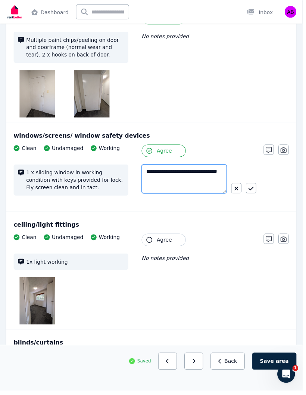
type textarea "**********"
click at [254, 189] on icon "button" at bounding box center [254, 191] width 5 height 6
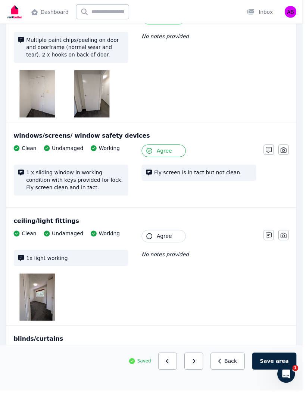
click at [290, 152] on icon "button" at bounding box center [287, 152] width 6 height 6
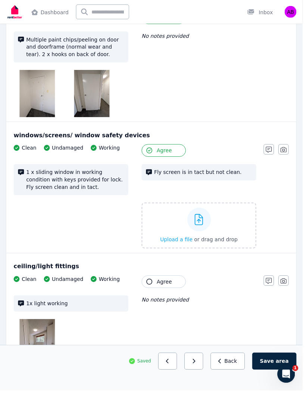
click at [205, 225] on icon at bounding box center [201, 221] width 9 height 11
click at [0, 0] on input "Upload a file or drag and drop" at bounding box center [0, 0] width 0 height 0
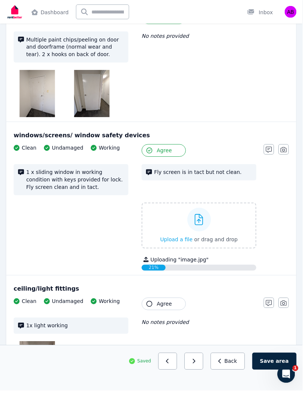
click at [203, 225] on icon at bounding box center [201, 221] width 9 height 11
click at [0, 0] on input "Upload a file or drag and drop" at bounding box center [0, 0] width 0 height 0
click at [218, 270] on div "74%" at bounding box center [186, 271] width 86 height 6
click at [215, 267] on div "Uploading " image.jpg " 74%" at bounding box center [201, 266] width 116 height 15
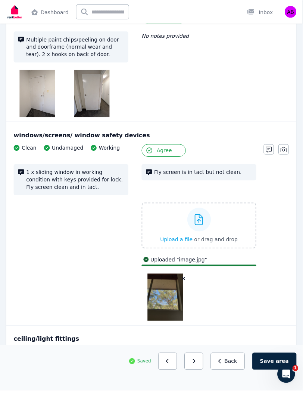
click at [186, 280] on icon "button" at bounding box center [186, 281] width 4 height 5
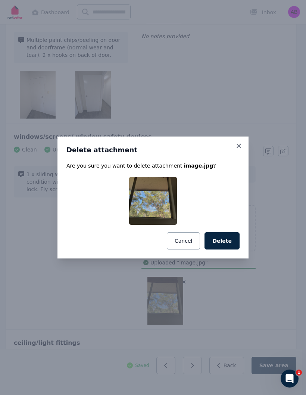
click at [225, 249] on button "Delete" at bounding box center [222, 240] width 35 height 17
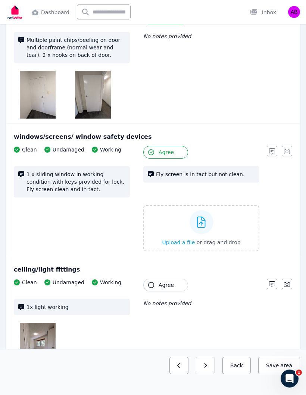
click at [186, 241] on span "Upload a file" at bounding box center [178, 242] width 33 height 6
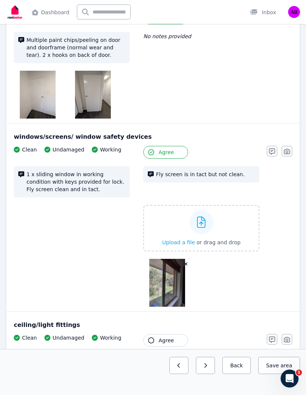
click at [166, 282] on img at bounding box center [167, 283] width 36 height 48
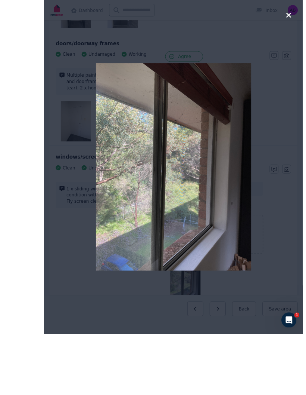
scroll to position [455, 0]
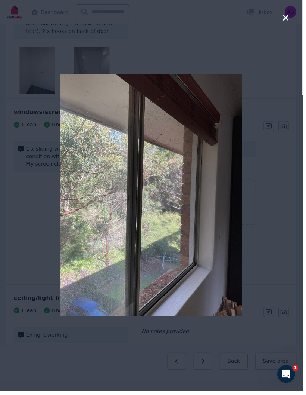
click at [291, 21] on icon "button" at bounding box center [290, 18] width 6 height 6
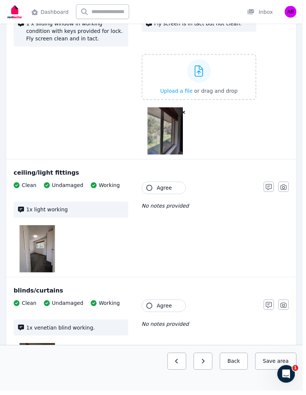
scroll to position [582, 0]
click at [160, 190] on span "Agree" at bounding box center [166, 189] width 15 height 7
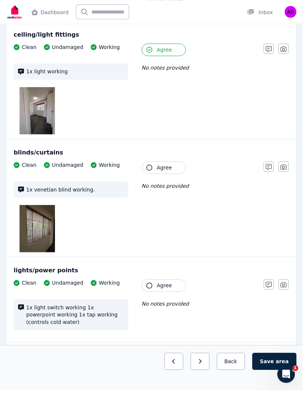
scroll to position [721, 0]
click at [163, 171] on span "Agree" at bounding box center [166, 169] width 15 height 7
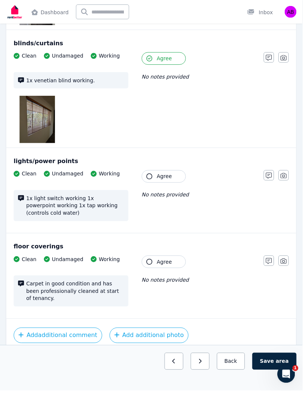
scroll to position [831, 0]
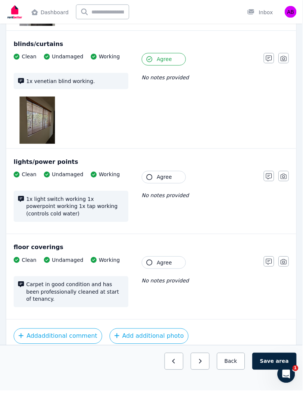
click at [161, 176] on span "Agree" at bounding box center [166, 178] width 15 height 7
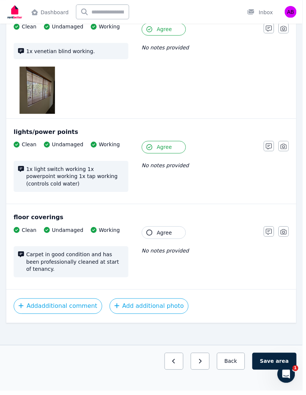
scroll to position [861, 0]
click at [167, 236] on span "Agree" at bounding box center [166, 234] width 15 height 7
click at [269, 232] on icon "button" at bounding box center [272, 234] width 6 height 6
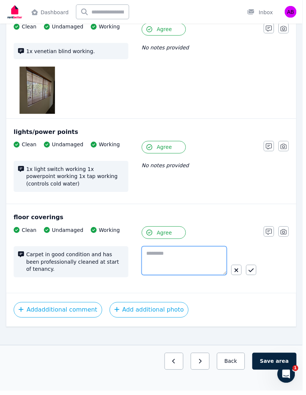
click at [182, 263] on textarea at bounding box center [186, 263] width 86 height 29
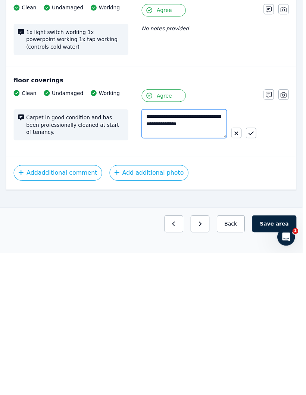
type textarea "**********"
click at [253, 271] on icon "button" at bounding box center [254, 274] width 5 height 6
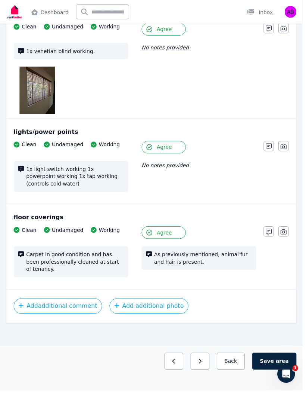
click at [273, 369] on button "Save area" at bounding box center [278, 364] width 45 height 17
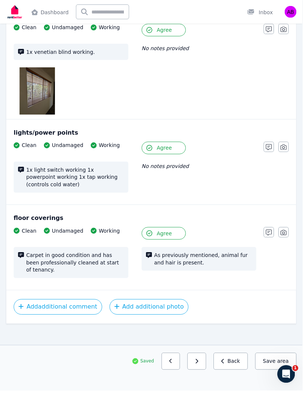
click at [196, 367] on button "button" at bounding box center [199, 364] width 19 height 17
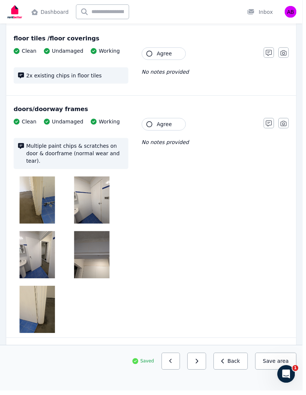
scroll to position [0, 0]
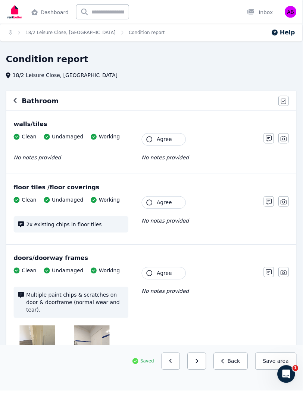
click at [161, 145] on button "Agree" at bounding box center [165, 141] width 45 height 13
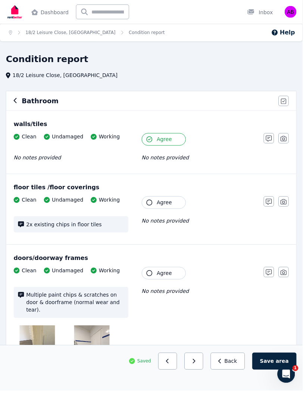
click at [162, 207] on span "Agree" at bounding box center [166, 204] width 15 height 7
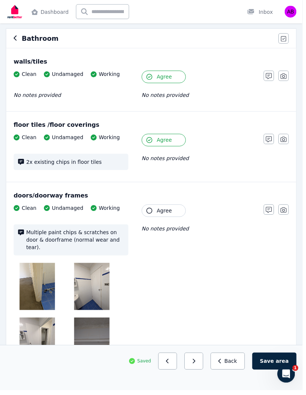
scroll to position [63, 0]
click at [161, 212] on span "Agree" at bounding box center [166, 212] width 15 height 7
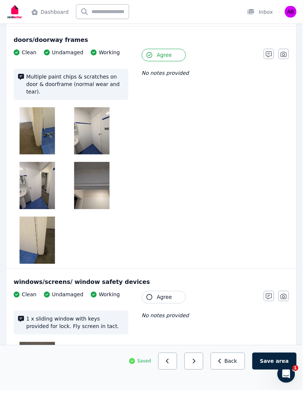
scroll to position [220, 0]
click at [41, 124] on img at bounding box center [38, 132] width 36 height 48
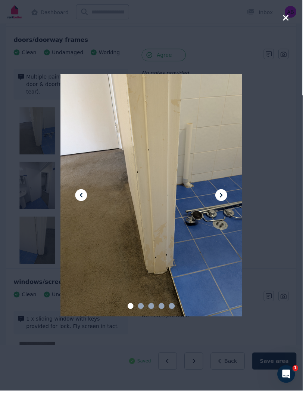
click at [227, 202] on icon at bounding box center [224, 197] width 9 height 9
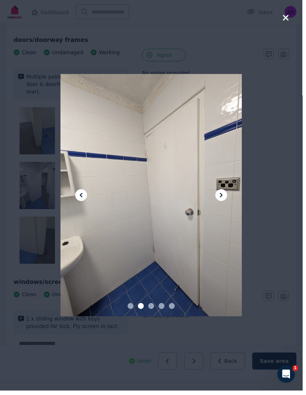
click at [228, 202] on icon at bounding box center [224, 197] width 9 height 9
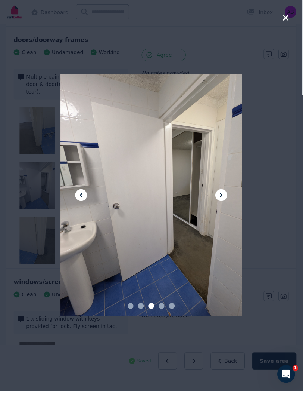
click at [223, 202] on icon at bounding box center [224, 197] width 9 height 9
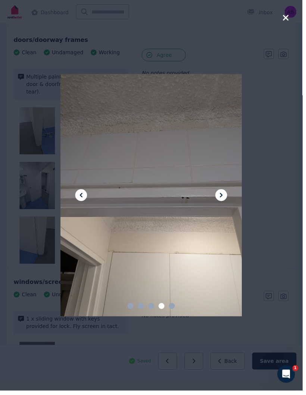
click at [225, 202] on icon at bounding box center [224, 197] width 9 height 9
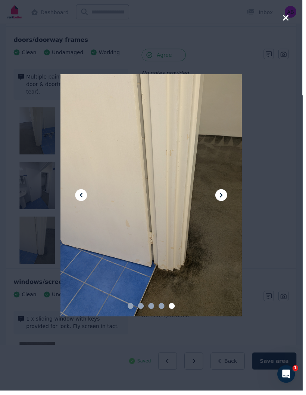
click at [223, 202] on icon at bounding box center [224, 197] width 9 height 9
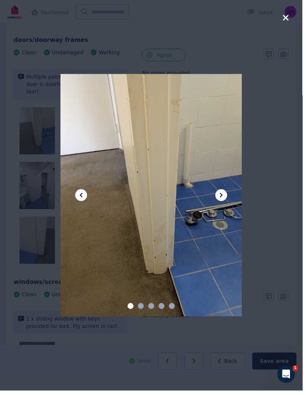
click at [291, 18] on icon "button" at bounding box center [289, 17] width 7 height 9
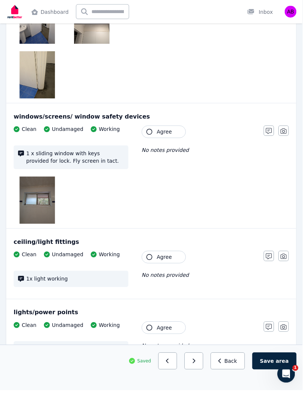
scroll to position [388, 0]
click at [156, 127] on button "Agree" at bounding box center [165, 133] width 45 height 13
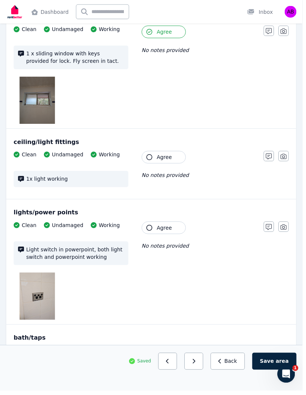
click at [163, 155] on span "Agree" at bounding box center [166, 158] width 15 height 7
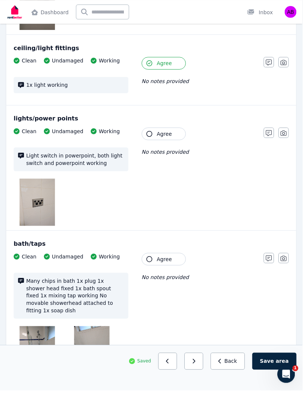
click at [163, 132] on span "Agree" at bounding box center [166, 135] width 15 height 7
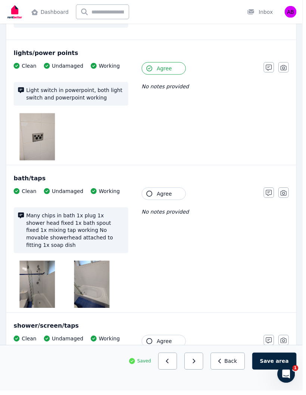
click at [38, 278] on img at bounding box center [38, 287] width 36 height 48
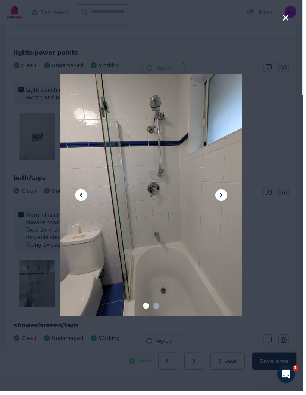
click at [25, 272] on div at bounding box center [153, 197] width 306 height 395
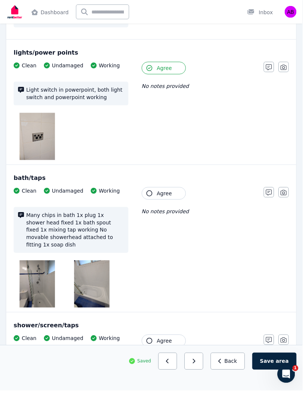
click at [40, 273] on img at bounding box center [38, 287] width 36 height 48
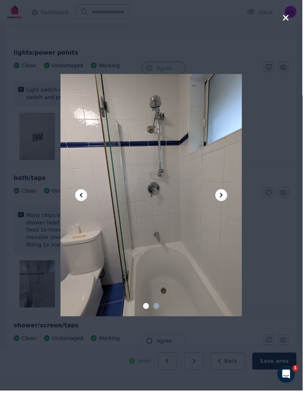
click at [291, 21] on icon "button" at bounding box center [290, 18] width 6 height 6
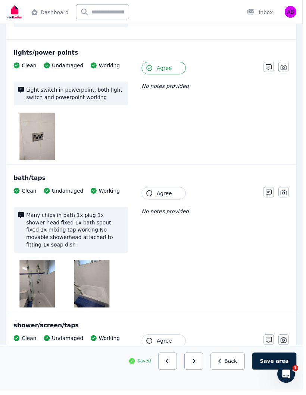
click at [160, 194] on button "Agree" at bounding box center [165, 195] width 45 height 13
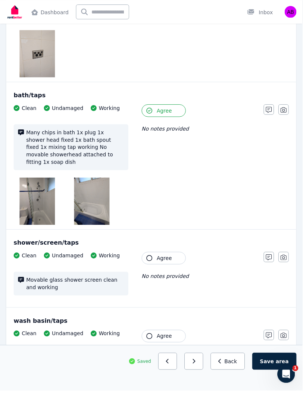
scroll to position [734, 0]
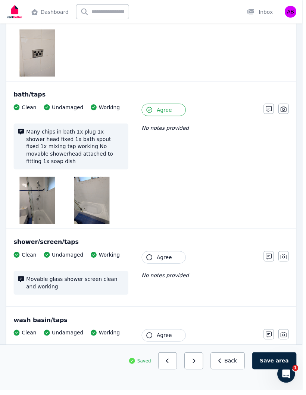
click at [162, 257] on span "Agree" at bounding box center [166, 260] width 15 height 7
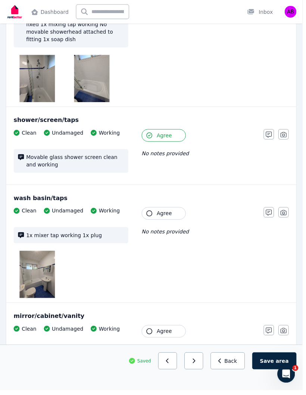
scroll to position [867, 0]
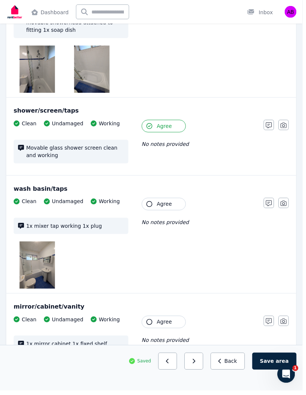
click at [165, 200] on button "Agree" at bounding box center [165, 206] width 45 height 13
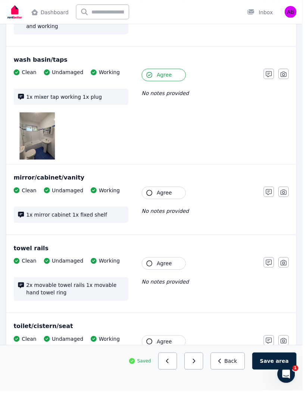
click at [165, 191] on span "Agree" at bounding box center [166, 194] width 15 height 7
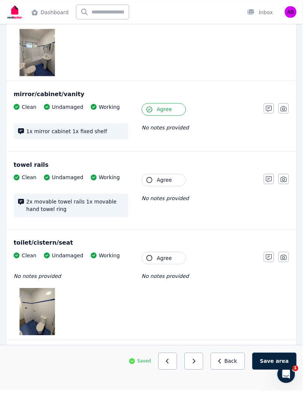
click at [163, 178] on span "Agree" at bounding box center [166, 181] width 15 height 7
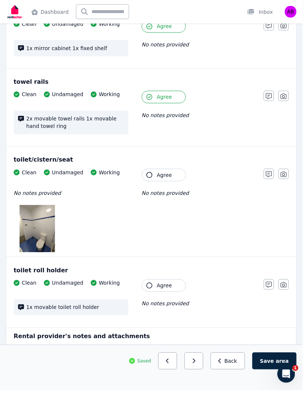
scroll to position [1166, 0]
click at [160, 173] on span "Agree" at bounding box center [166, 176] width 15 height 7
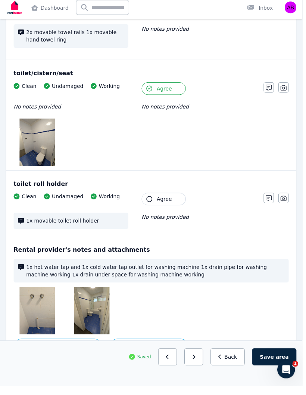
scroll to position [1249, 0]
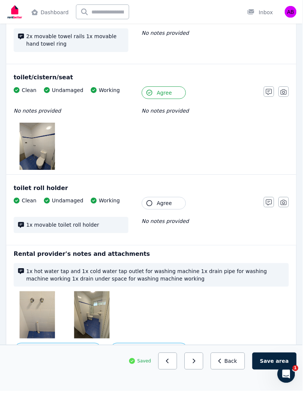
click at [166, 202] on span "Agree" at bounding box center [166, 205] width 15 height 7
click at [33, 300] on img at bounding box center [38, 318] width 36 height 48
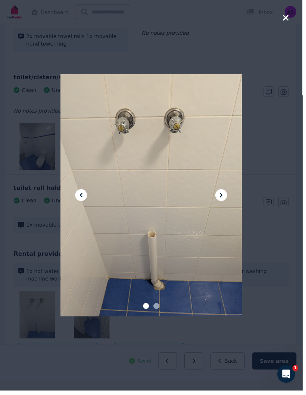
click at [221, 217] on div at bounding box center [153, 197] width 184 height 245
click at [222, 203] on button at bounding box center [224, 197] width 12 height 12
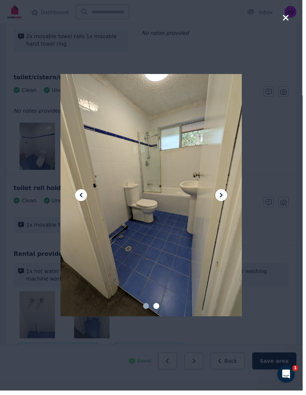
click at [287, 24] on div at bounding box center [153, 197] width 306 height 395
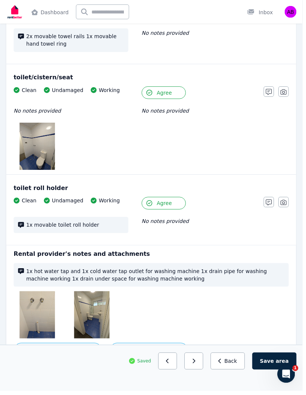
click at [270, 374] on button "Save area" at bounding box center [278, 364] width 45 height 17
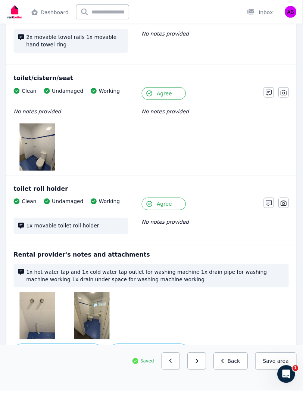
click at [205, 374] on button "button" at bounding box center [199, 364] width 19 height 17
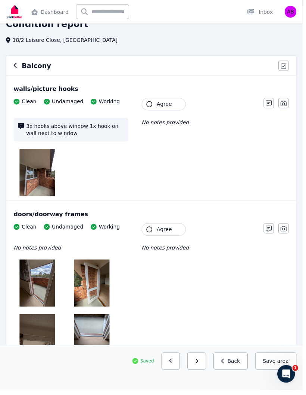
scroll to position [37, 0]
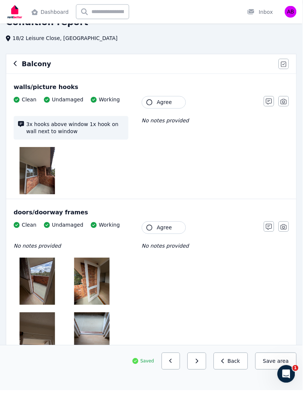
click at [164, 103] on span "Agree" at bounding box center [166, 103] width 15 height 7
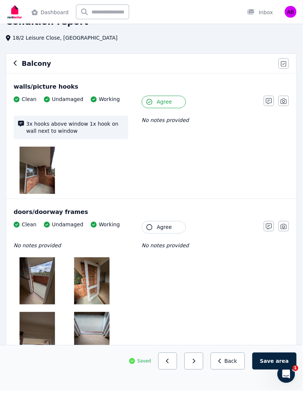
scroll to position [111, 0]
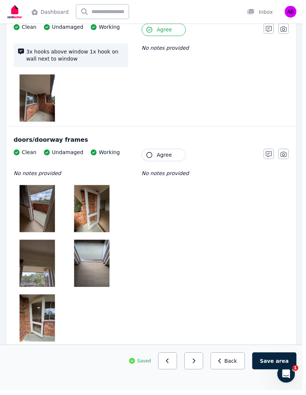
click at [160, 158] on span "Agree" at bounding box center [166, 156] width 15 height 7
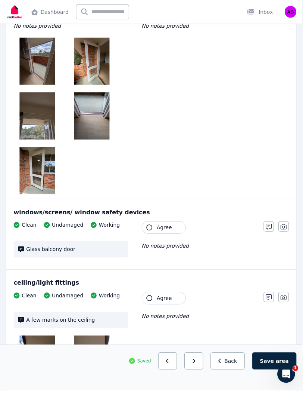
scroll to position [265, 0]
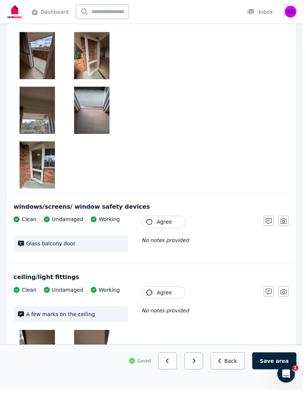
click at [159, 225] on span "Agree" at bounding box center [166, 224] width 15 height 7
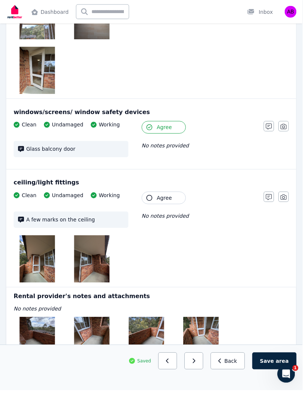
scroll to position [361, 0]
click at [41, 269] on img at bounding box center [38, 262] width 36 height 48
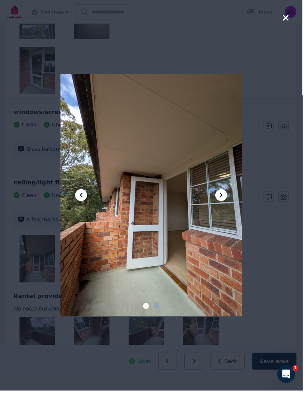
click at [225, 202] on icon at bounding box center [224, 197] width 9 height 9
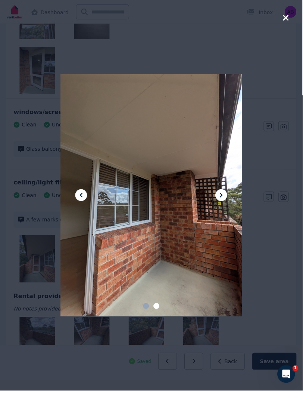
click at [224, 202] on icon at bounding box center [224, 197] width 9 height 9
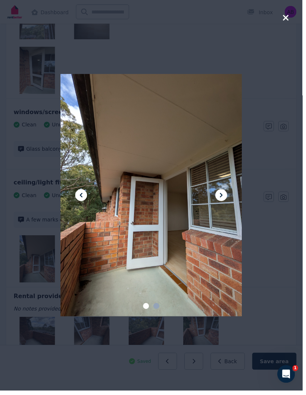
click at [292, 16] on icon "button" at bounding box center [290, 18] width 6 height 6
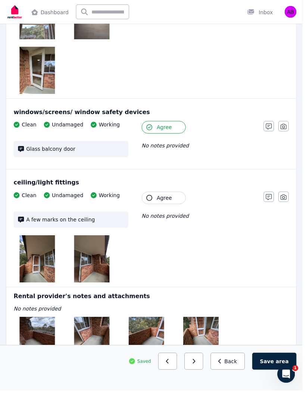
click at [165, 201] on span "Agree" at bounding box center [166, 199] width 15 height 7
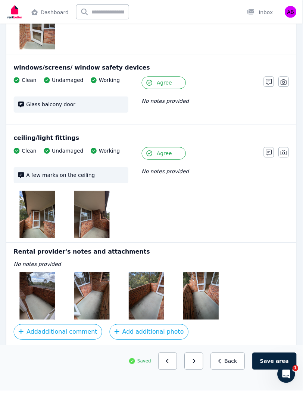
scroll to position [402, 0]
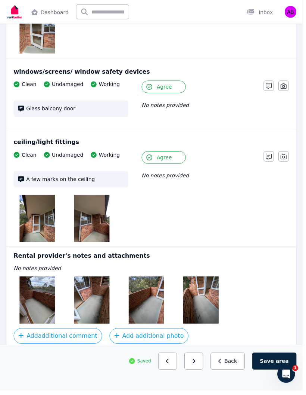
click at [44, 313] on img at bounding box center [38, 303] width 36 height 48
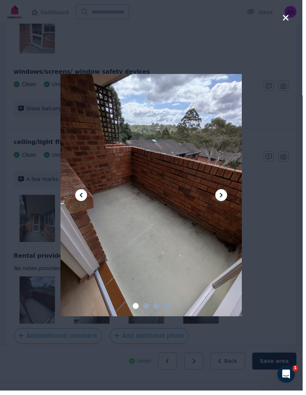
click at [224, 202] on icon at bounding box center [224, 197] width 9 height 9
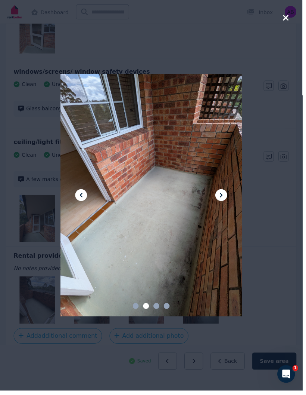
click at [225, 202] on icon at bounding box center [224, 197] width 9 height 9
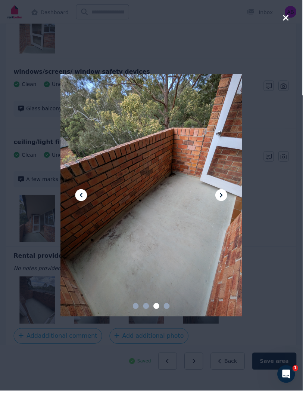
click at [227, 202] on icon at bounding box center [224, 197] width 9 height 9
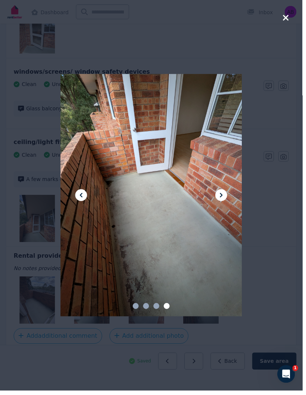
click at [223, 202] on icon at bounding box center [224, 197] width 9 height 9
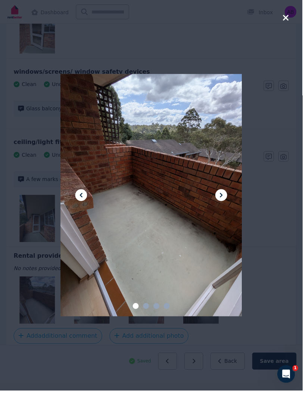
click at [288, 18] on div at bounding box center [153, 197] width 306 height 395
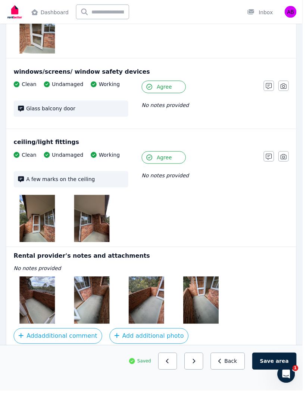
click at [271, 374] on button "Save area" at bounding box center [278, 364] width 45 height 17
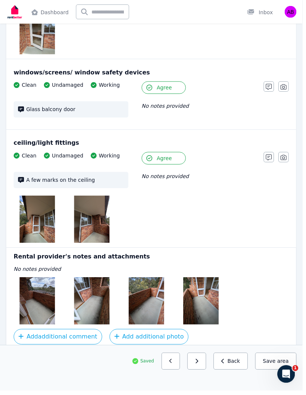
click at [275, 374] on button "Save area" at bounding box center [280, 364] width 42 height 17
click at [201, 368] on icon "button" at bounding box center [199, 364] width 3 height 5
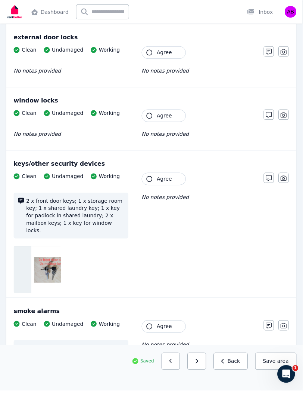
scroll to position [0, 0]
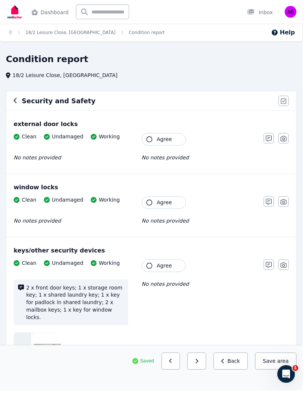
click at [159, 141] on span "Agree" at bounding box center [166, 140] width 15 height 7
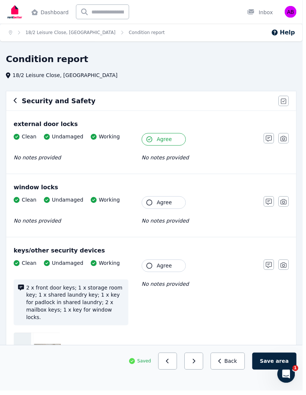
click at [161, 204] on span "Agree" at bounding box center [166, 204] width 15 height 7
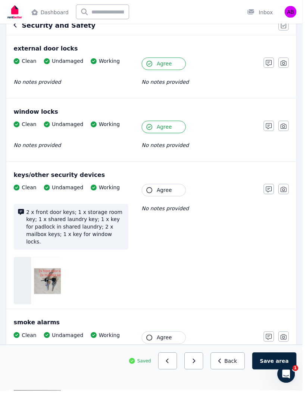
scroll to position [76, 0]
click at [50, 273] on img at bounding box center [67, 284] width 107 height 48
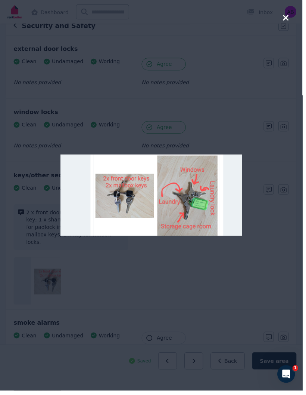
click at [197, 125] on div at bounding box center [153, 197] width 184 height 395
click at [292, 21] on icon "button" at bounding box center [290, 18] width 6 height 6
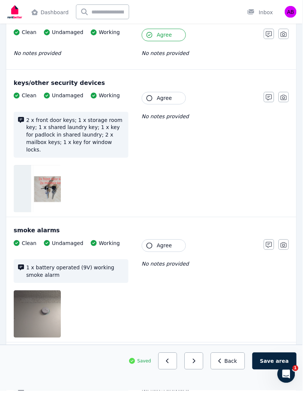
scroll to position [177, 0]
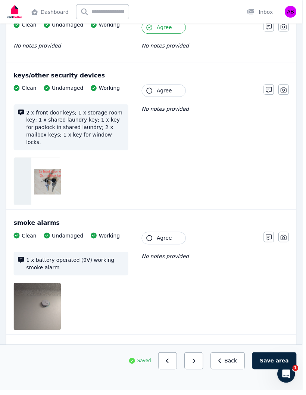
click at [56, 174] on img at bounding box center [67, 184] width 107 height 48
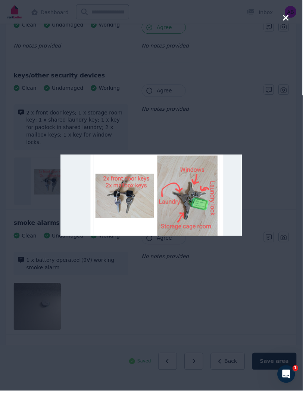
click at [293, 22] on button "button" at bounding box center [289, 18] width 7 height 10
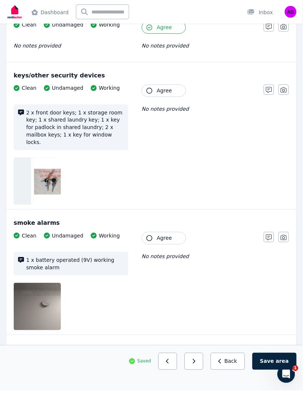
click at [167, 237] on span "Agree" at bounding box center [166, 240] width 15 height 7
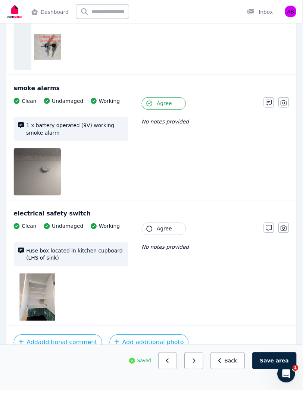
scroll to position [312, 0]
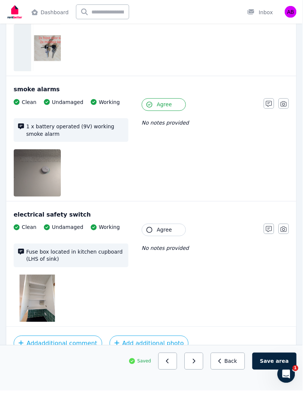
click at [164, 229] on span "Agree" at bounding box center [166, 232] width 15 height 7
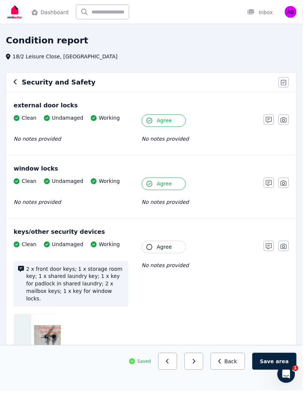
scroll to position [0, 0]
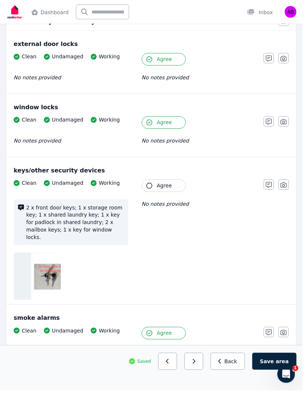
click at [162, 185] on span "Agree" at bounding box center [166, 187] width 15 height 7
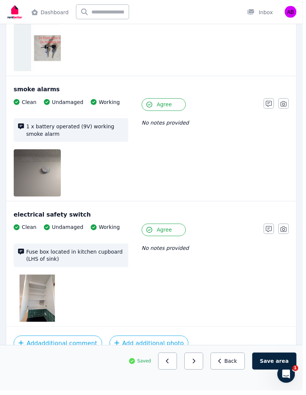
click at [275, 374] on button "Save area" at bounding box center [278, 364] width 45 height 17
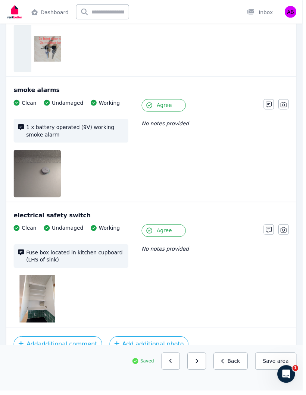
click at [201, 367] on icon "button" at bounding box center [199, 365] width 3 height 4
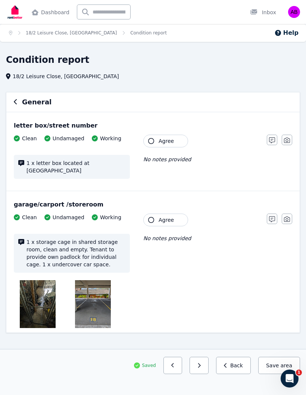
click at [166, 139] on span "Agree" at bounding box center [166, 140] width 15 height 7
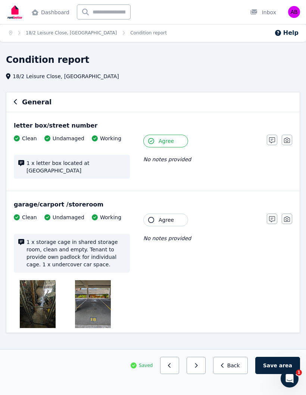
scroll to position [11, 0]
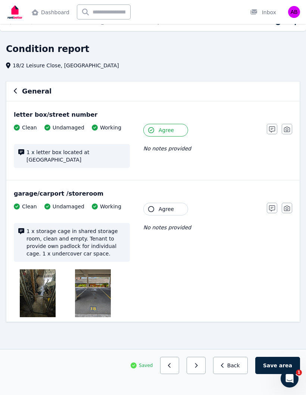
click at [155, 209] on button "Agree" at bounding box center [165, 209] width 45 height 13
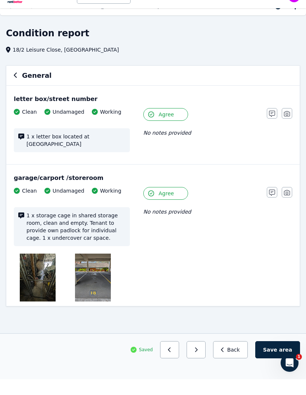
scroll to position [0, 0]
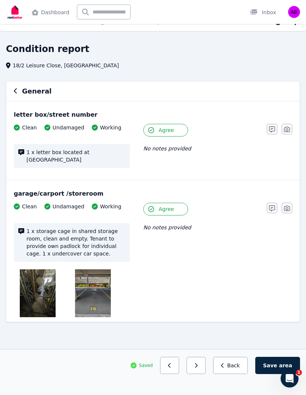
click at [272, 362] on button "Save area" at bounding box center [278, 364] width 45 height 17
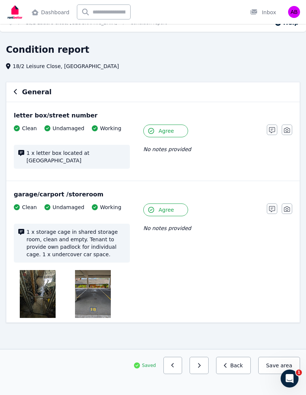
scroll to position [11, 0]
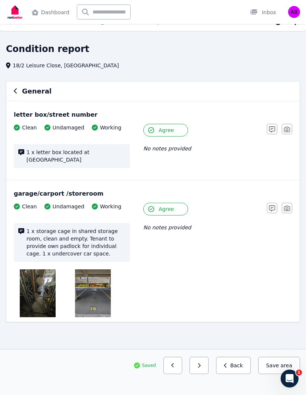
click at [203, 359] on button "button" at bounding box center [199, 364] width 19 height 17
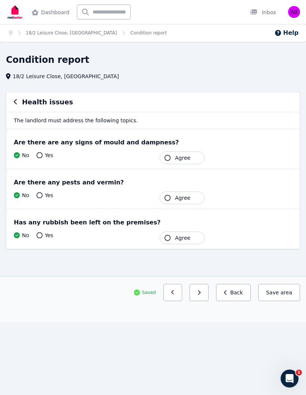
click at [179, 158] on span "Agree" at bounding box center [182, 157] width 15 height 7
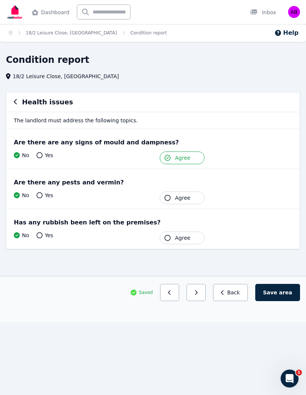
click at [181, 197] on span "Agree" at bounding box center [182, 197] width 15 height 7
click at [173, 236] on button "Agree" at bounding box center [182, 237] width 45 height 13
click at [200, 288] on button "button" at bounding box center [196, 292] width 19 height 17
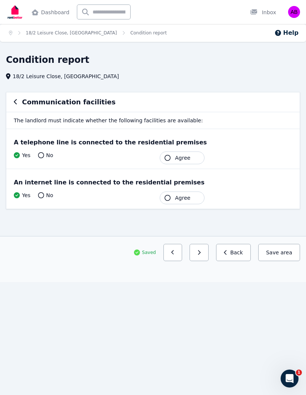
click at [180, 248] on button "button" at bounding box center [173, 252] width 19 height 17
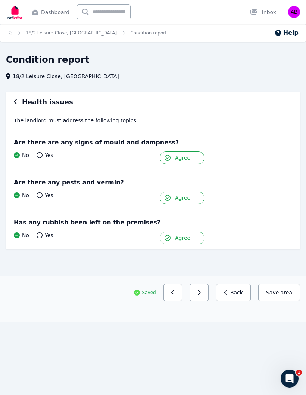
click at [281, 289] on button "Save area" at bounding box center [280, 292] width 42 height 17
click at [201, 290] on icon "button" at bounding box center [199, 292] width 3 height 5
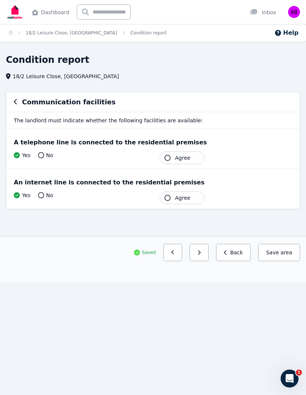
click at [172, 158] on button "Agree" at bounding box center [182, 157] width 45 height 13
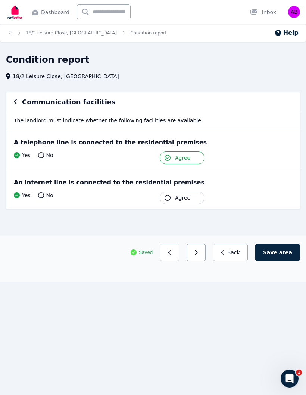
click at [167, 193] on button "Agree" at bounding box center [182, 197] width 45 height 13
click at [277, 254] on button "Save area" at bounding box center [278, 252] width 45 height 17
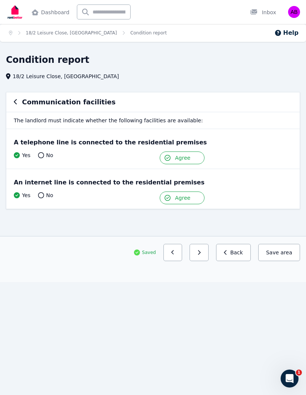
click at [202, 248] on button "button" at bounding box center [199, 252] width 19 height 17
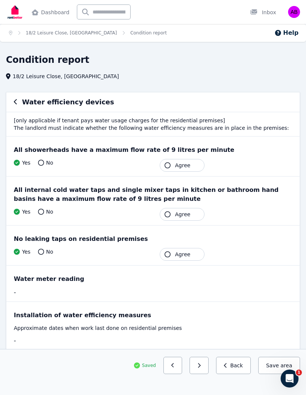
click at [185, 165] on span "Agree" at bounding box center [182, 164] width 15 height 7
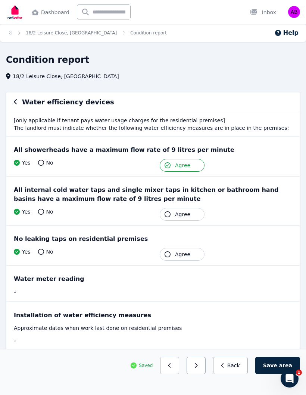
click at [185, 212] on span "Agree" at bounding box center [182, 213] width 15 height 7
click at [180, 253] on span "Agree" at bounding box center [182, 253] width 15 height 7
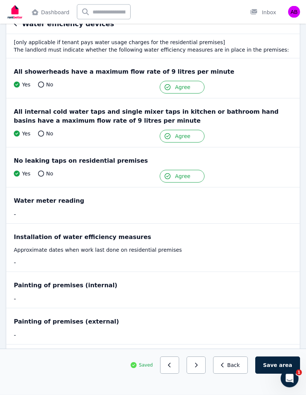
scroll to position [107, 0]
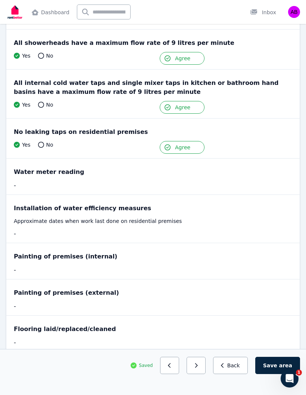
click at [274, 374] on button "Save area" at bounding box center [278, 364] width 45 height 17
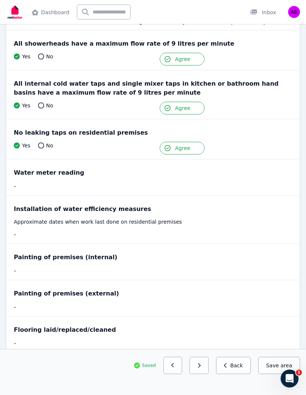
click at [200, 374] on button "button" at bounding box center [199, 364] width 19 height 17
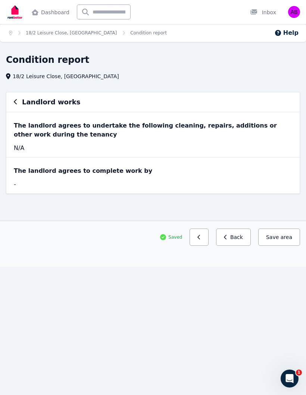
click at [278, 237] on button "Save area" at bounding box center [280, 236] width 42 height 17
click at [130, 30] on link "Condition report" at bounding box center [148, 32] width 37 height 5
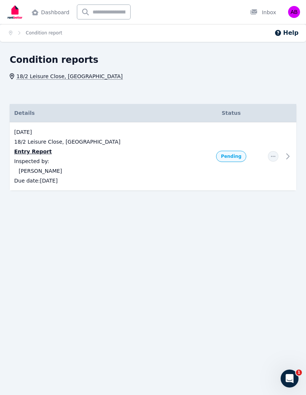
click at [24, 149] on span "Entry Report" at bounding box center [33, 151] width 38 height 7
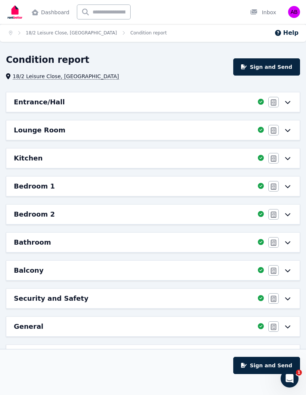
click at [285, 158] on icon at bounding box center [288, 158] width 9 height 6
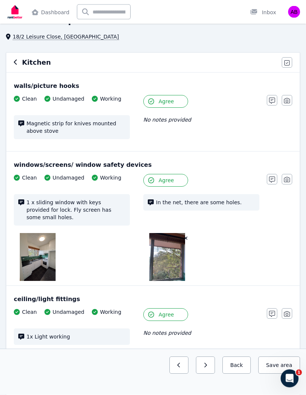
scroll to position [40, 0]
click at [165, 245] on img at bounding box center [167, 257] width 36 height 48
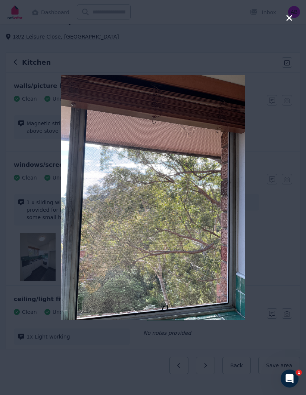
click at [291, 20] on icon "button" at bounding box center [290, 18] width 6 height 6
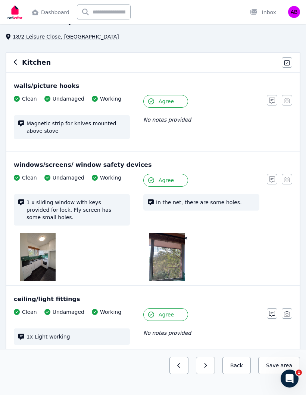
click at [270, 178] on icon "button" at bounding box center [272, 179] width 6 height 6
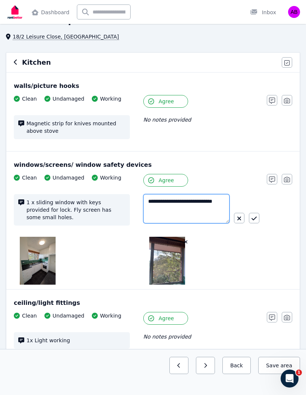
click at [167, 201] on textarea "**********" at bounding box center [186, 208] width 86 height 29
type textarea "**********"
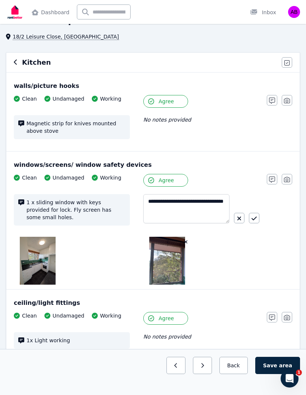
click at [250, 217] on button "button" at bounding box center [254, 218] width 10 height 10
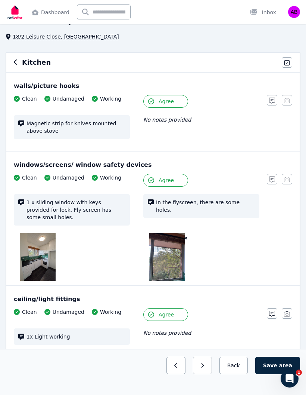
scroll to position [0, 0]
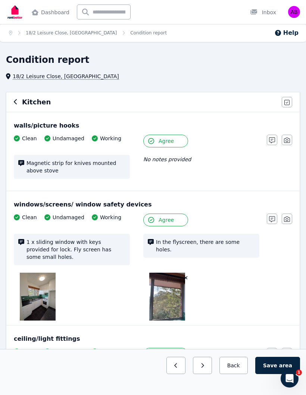
click at [15, 105] on button "button" at bounding box center [16, 102] width 4 height 9
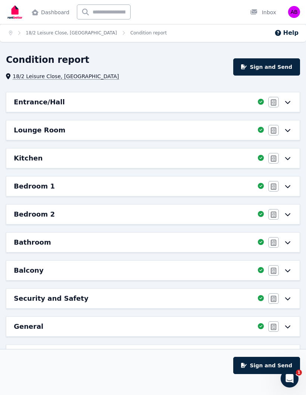
click at [18, 101] on h6 "Entrance/Hall" at bounding box center [39, 102] width 51 height 10
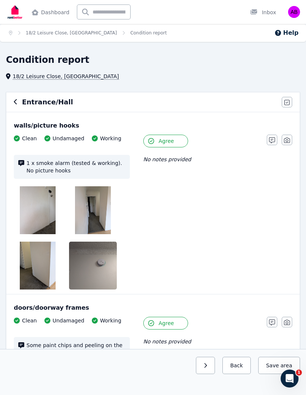
click at [286, 101] on icon "button" at bounding box center [287, 102] width 5 height 6
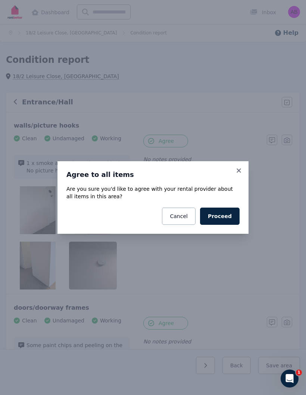
click at [235, 170] on icon at bounding box center [238, 170] width 7 height 7
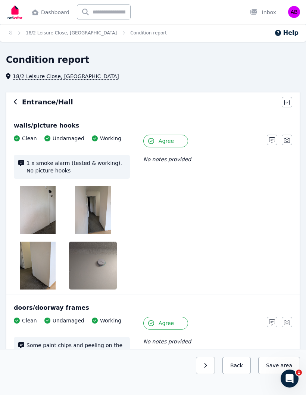
click at [72, 77] on span "18/2 Leisure Close, [GEOGRAPHIC_DATA]" at bounding box center [66, 75] width 106 height 7
click at [134, 30] on link "Condition report" at bounding box center [148, 32] width 37 height 5
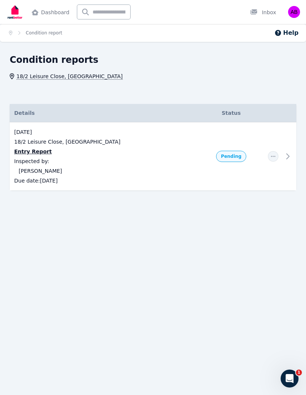
click at [100, 169] on div "[DATE] 18/2 Leisure Close, [GEOGRAPHIC_DATA] Entry Report Inspected by: [PERSON…" at bounding box center [104, 156] width 180 height 56
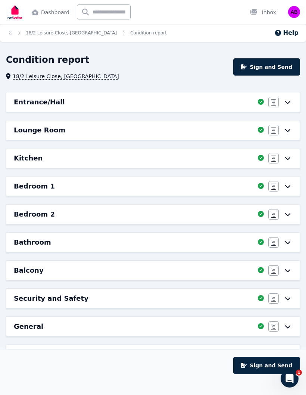
click at [285, 131] on icon at bounding box center [288, 130] width 9 height 6
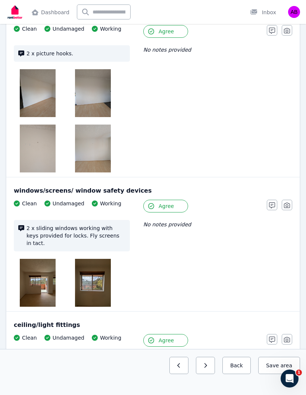
scroll to position [171, 0]
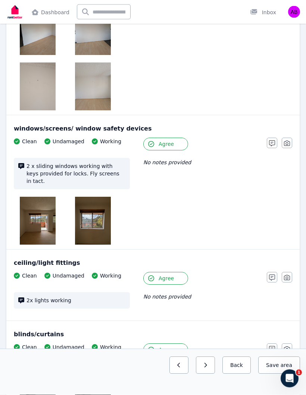
click at [42, 214] on img at bounding box center [38, 221] width 36 height 48
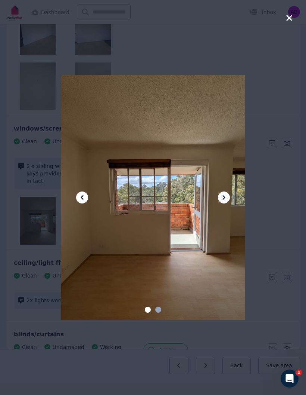
click at [225, 202] on icon at bounding box center [224, 197] width 9 height 9
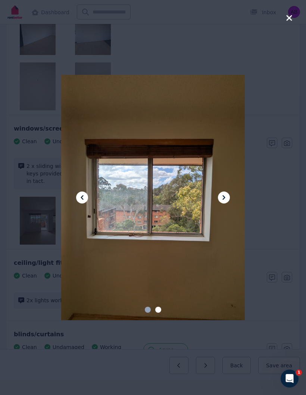
click at [84, 202] on icon at bounding box center [82, 197] width 9 height 9
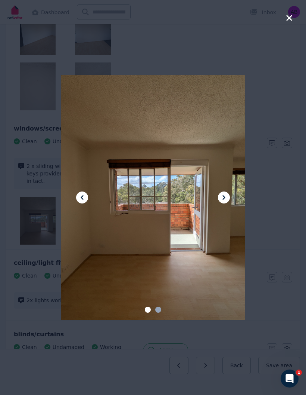
scroll to position [185, 0]
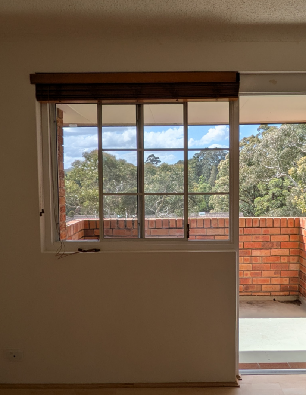
click at [61, 75] on div at bounding box center [153, 197] width 184 height 245
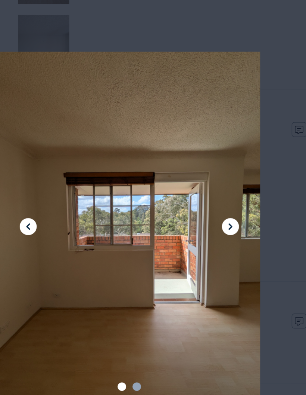
click at [191, 19] on div at bounding box center [153, 197] width 306 height 395
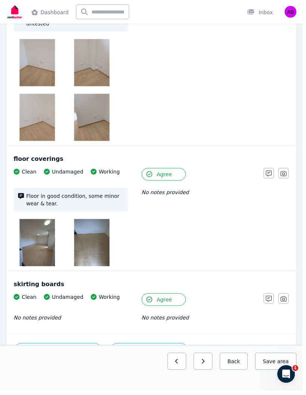
scroll to position [668, 0]
click at [270, 374] on button "Save area" at bounding box center [280, 364] width 42 height 17
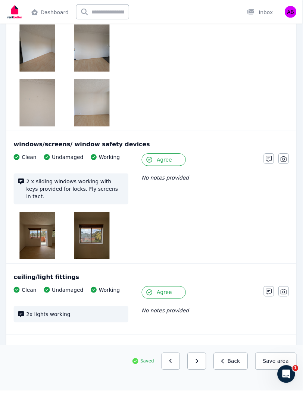
scroll to position [0, 0]
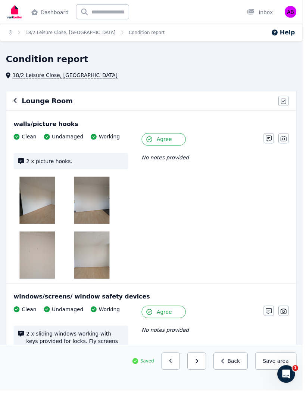
click at [130, 33] on link "Condition report" at bounding box center [148, 32] width 37 height 5
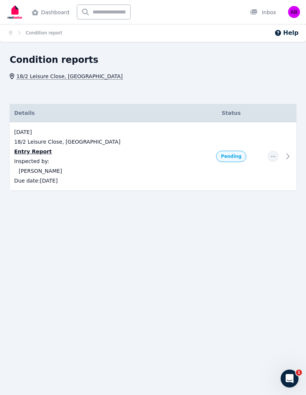
click at [283, 152] on td at bounding box center [273, 156] width 19 height 68
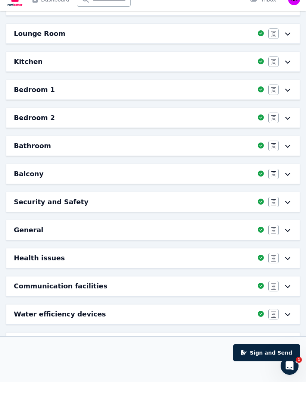
scroll to position [84, 0]
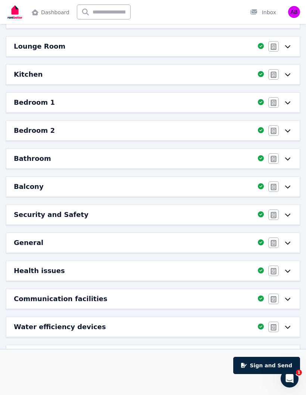
click at [283, 354] on div "Agree/Disagree" at bounding box center [281, 354] width 24 height 10
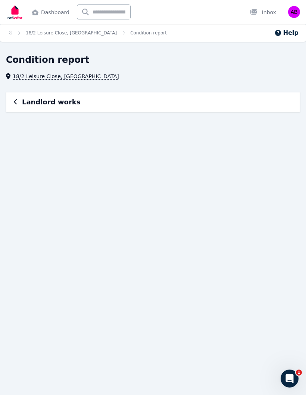
scroll to position [0, 0]
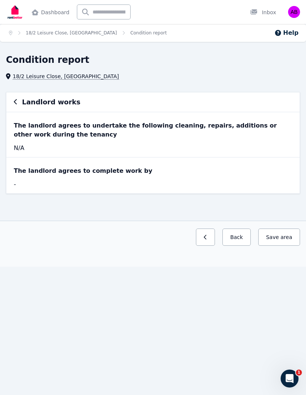
click at [287, 235] on span "area" at bounding box center [287, 236] width 12 height 7
click at [276, 236] on button "Save area" at bounding box center [280, 236] width 42 height 17
click at [279, 235] on button "Save area" at bounding box center [280, 236] width 42 height 17
click at [278, 235] on button "Save area" at bounding box center [280, 236] width 42 height 17
click at [281, 238] on button "Save area" at bounding box center [280, 236] width 42 height 17
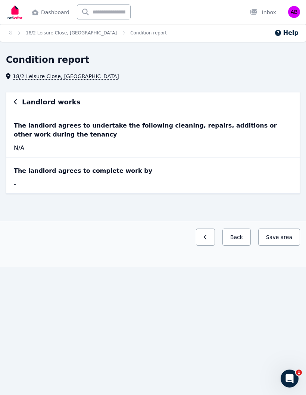
click at [134, 33] on link "Condition report" at bounding box center [148, 32] width 37 height 5
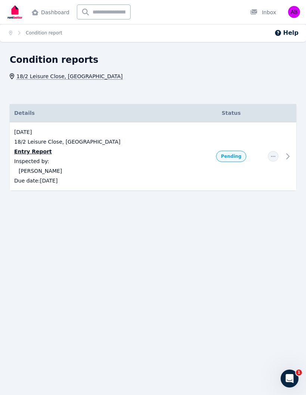
click at [284, 158] on td at bounding box center [289, 156] width 13 height 68
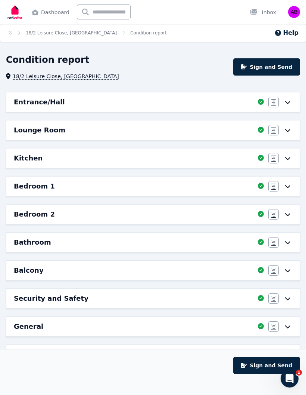
click at [266, 359] on button "Sign and Send" at bounding box center [267, 364] width 67 height 17
